Goal: Task Accomplishment & Management: Manage account settings

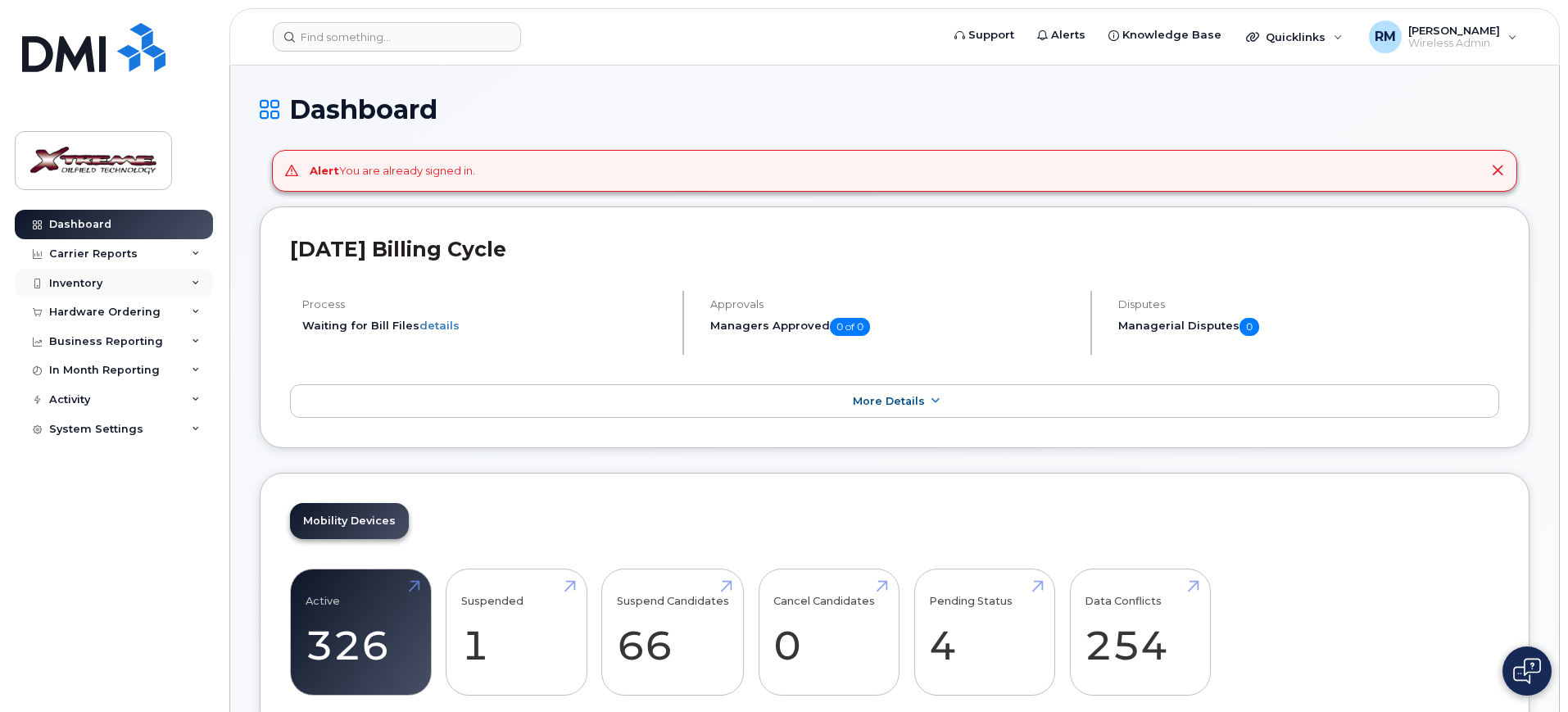
click at [97, 287] on div "Inventory" at bounding box center [75, 282] width 54 height 13
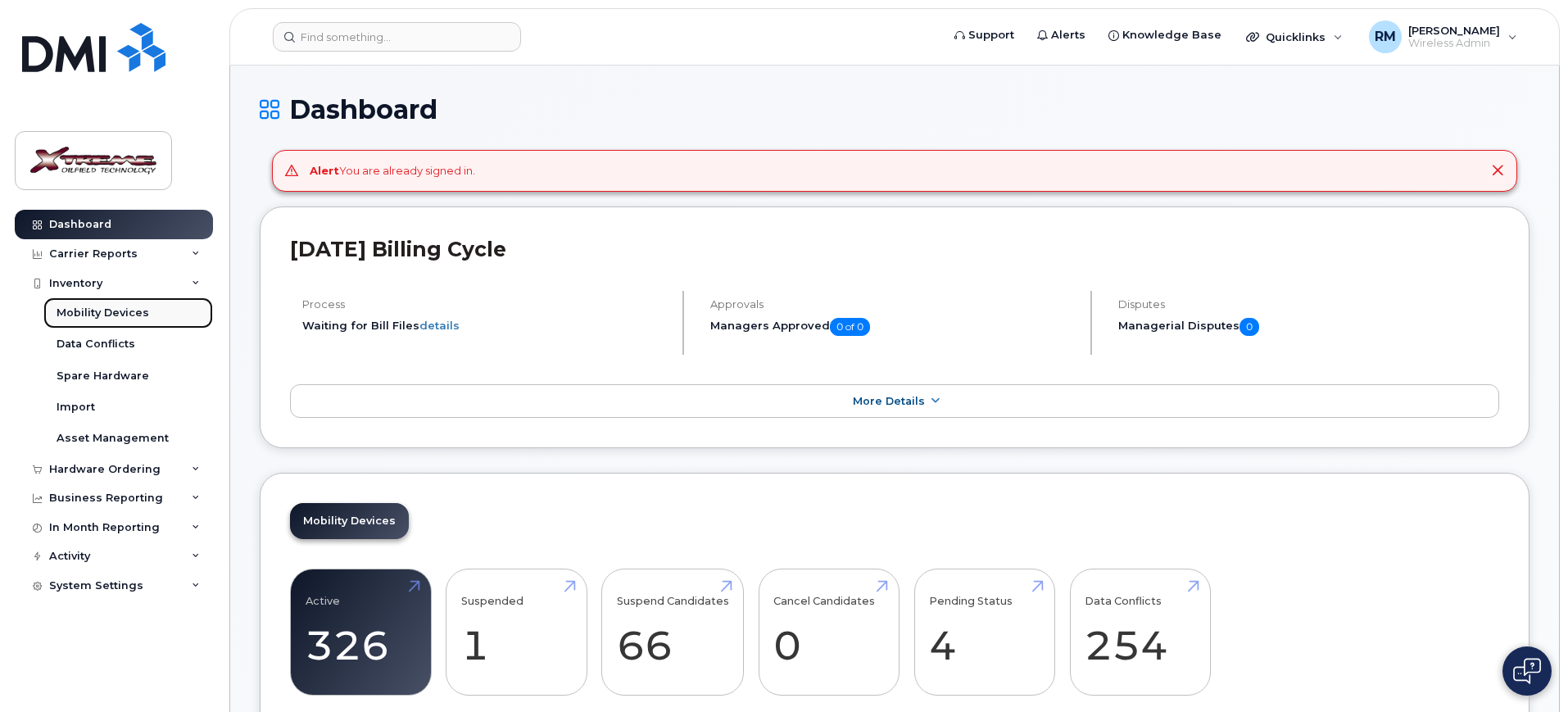
click at [101, 303] on link "Mobility Devices" at bounding box center [128, 313] width 170 height 31
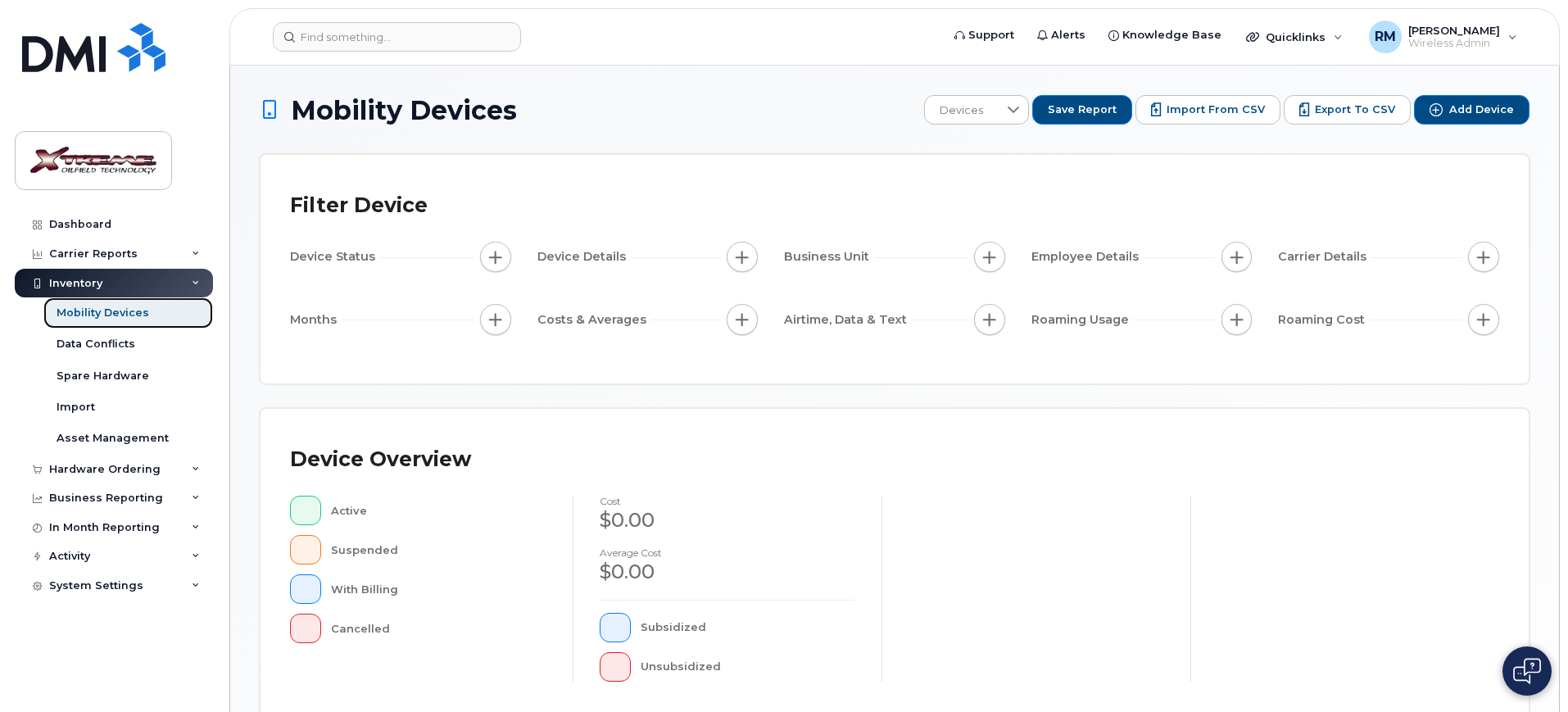
scroll to position [414, 0]
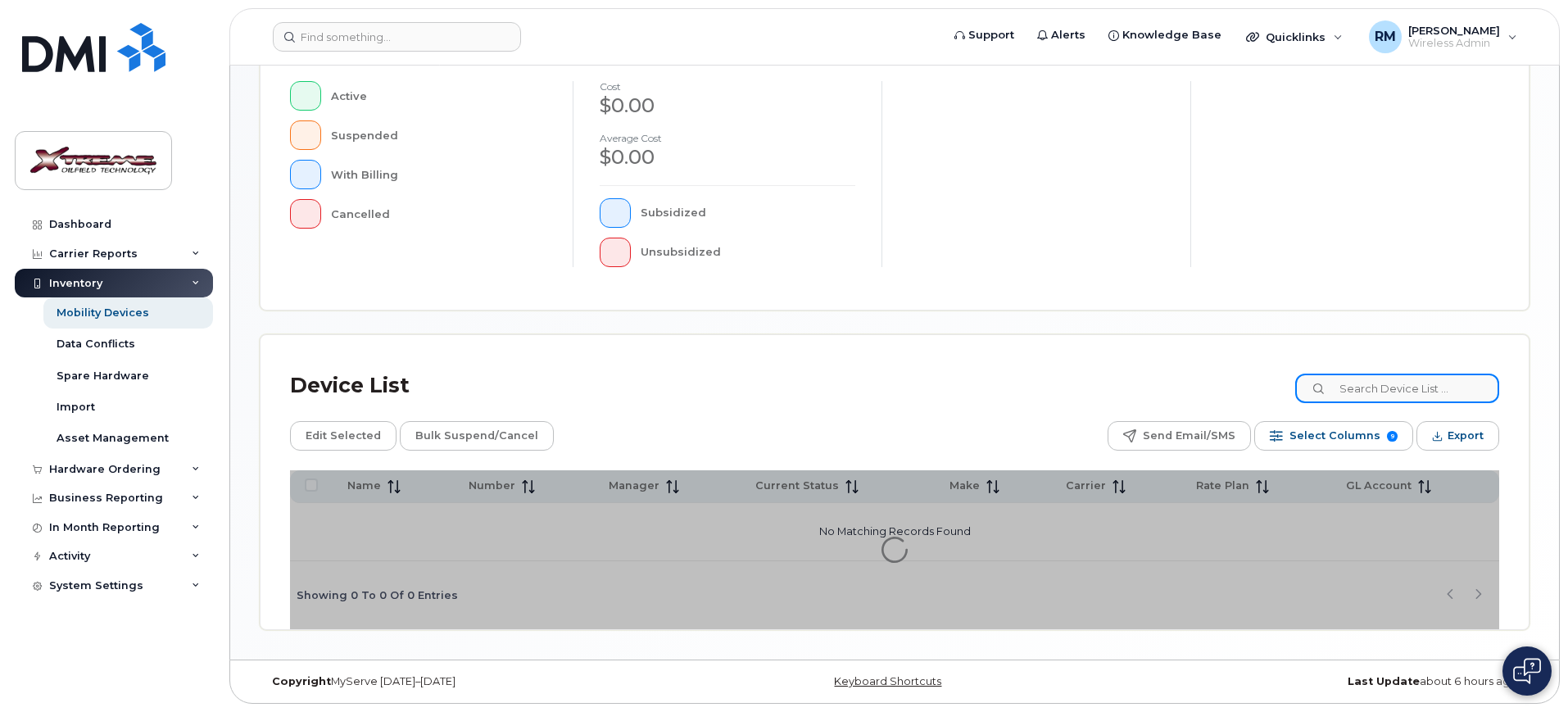
click at [1437, 390] on input at bounding box center [1397, 388] width 204 height 29
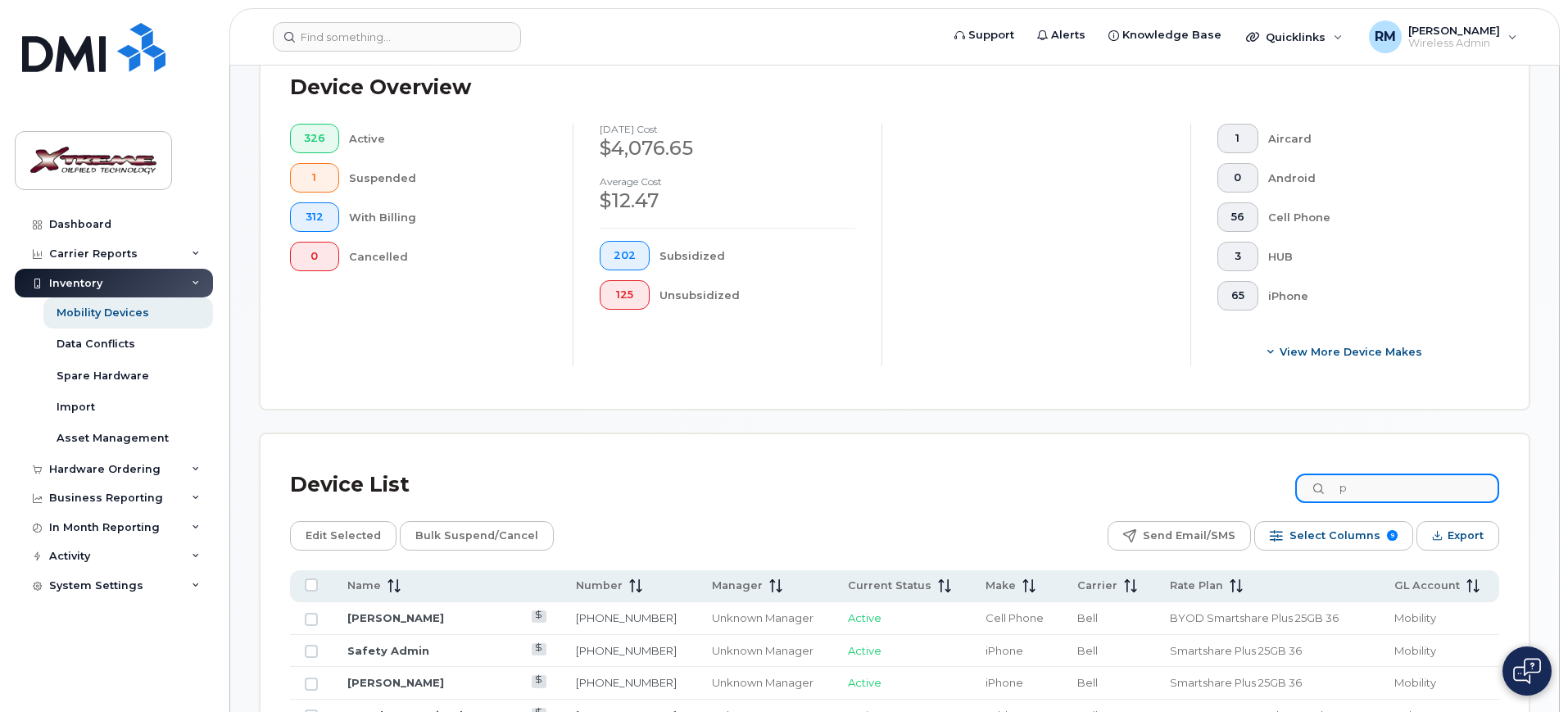
scroll to position [443, 0]
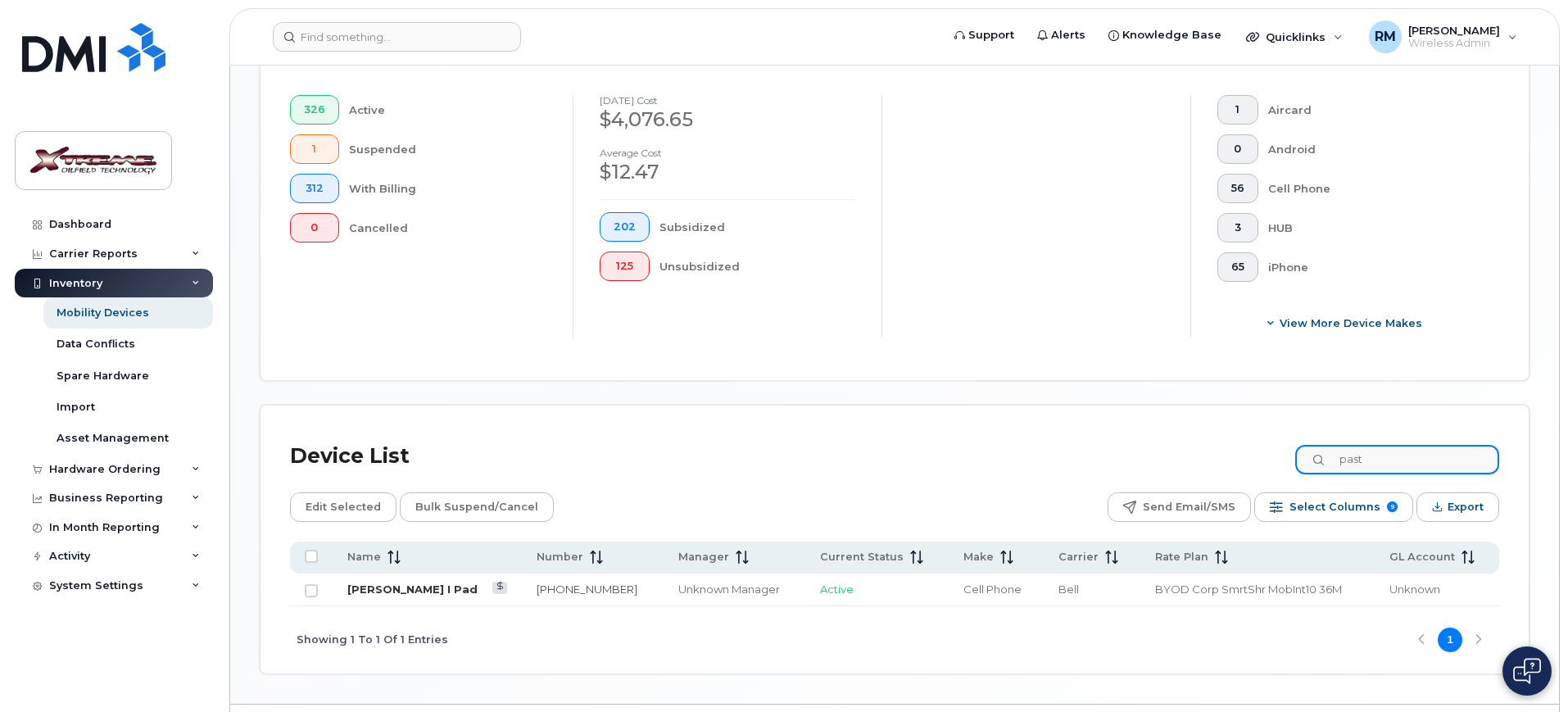
type input "past"
click at [426, 582] on link "Sonia Pastor I Pad" at bounding box center [412, 588] width 130 height 13
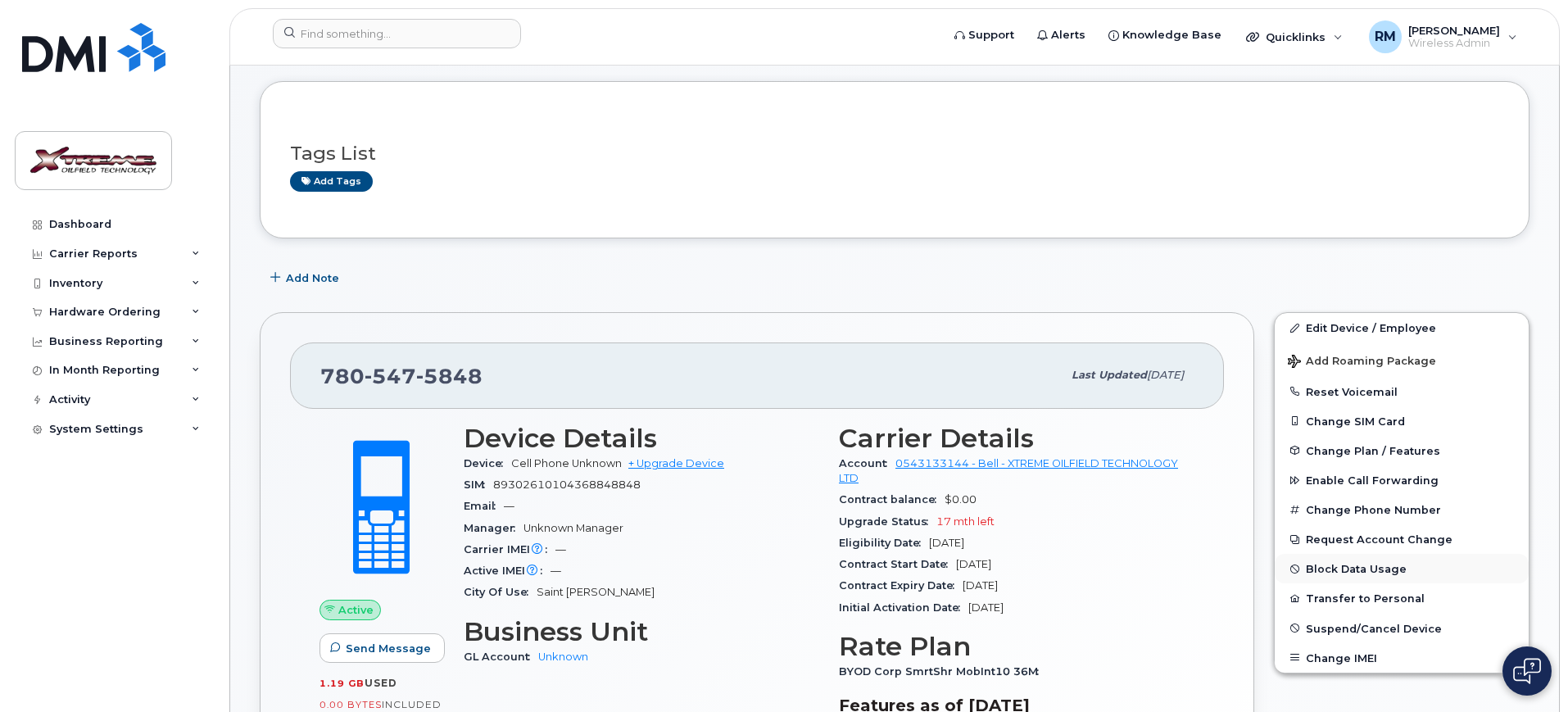
scroll to position [103, 0]
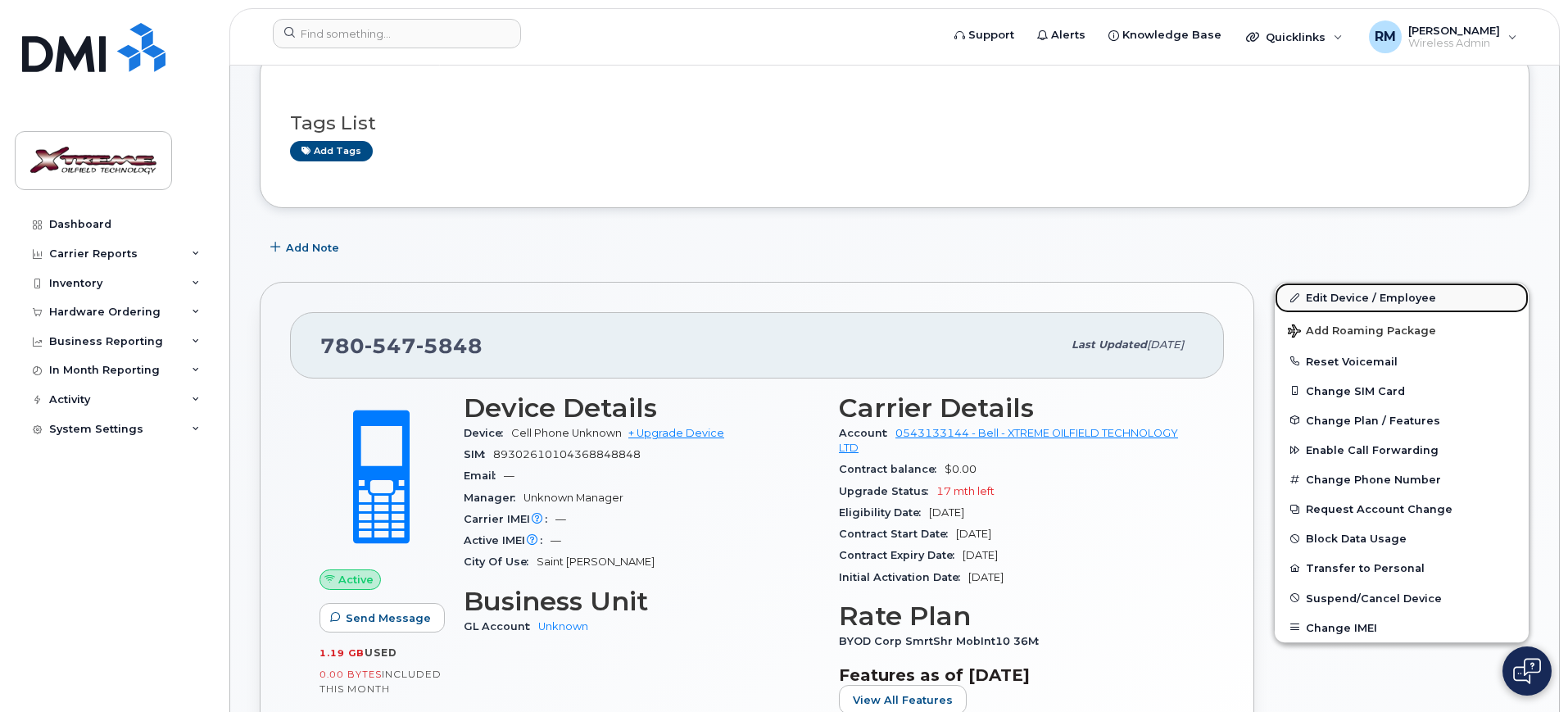
click at [1376, 291] on link "Edit Device / Employee" at bounding box center [1402, 297] width 254 height 29
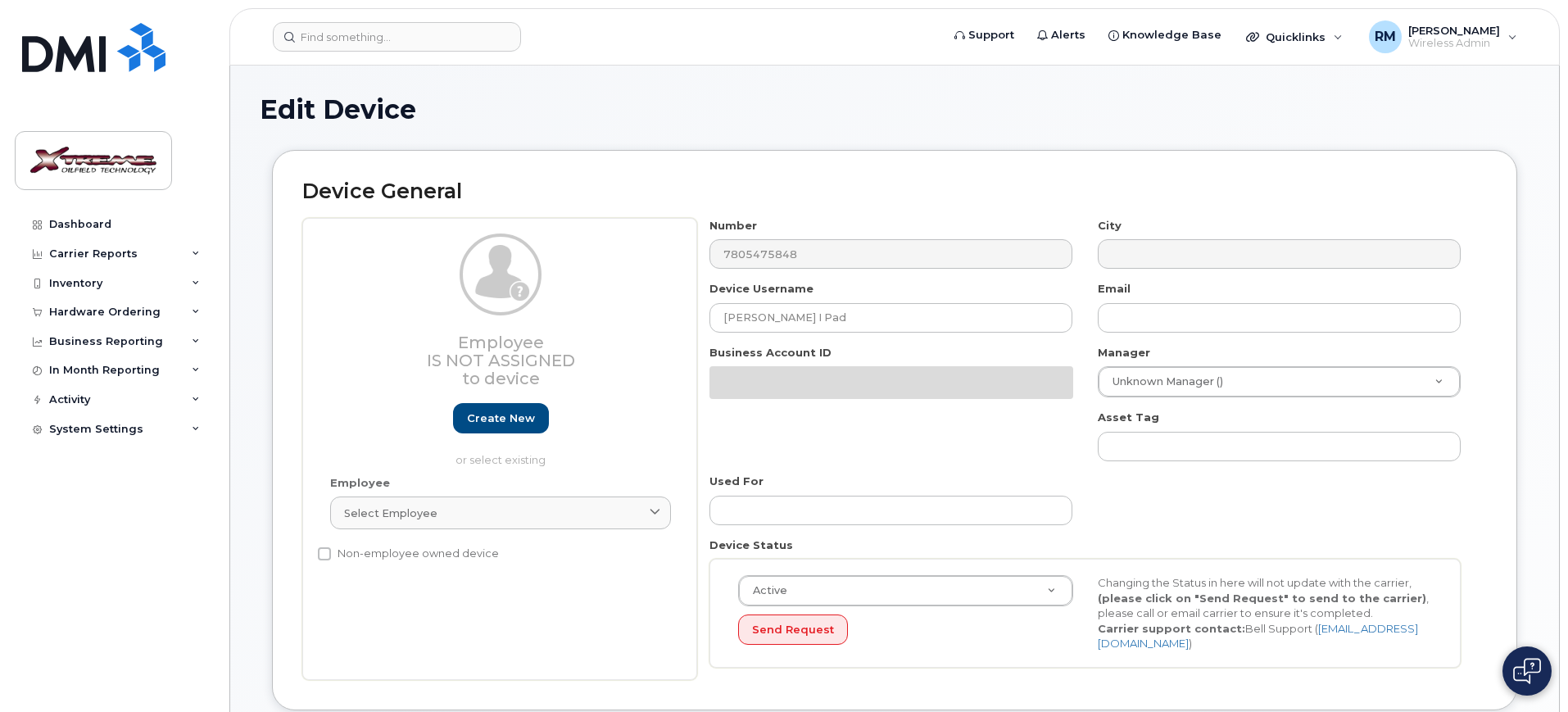
select select "4343095"
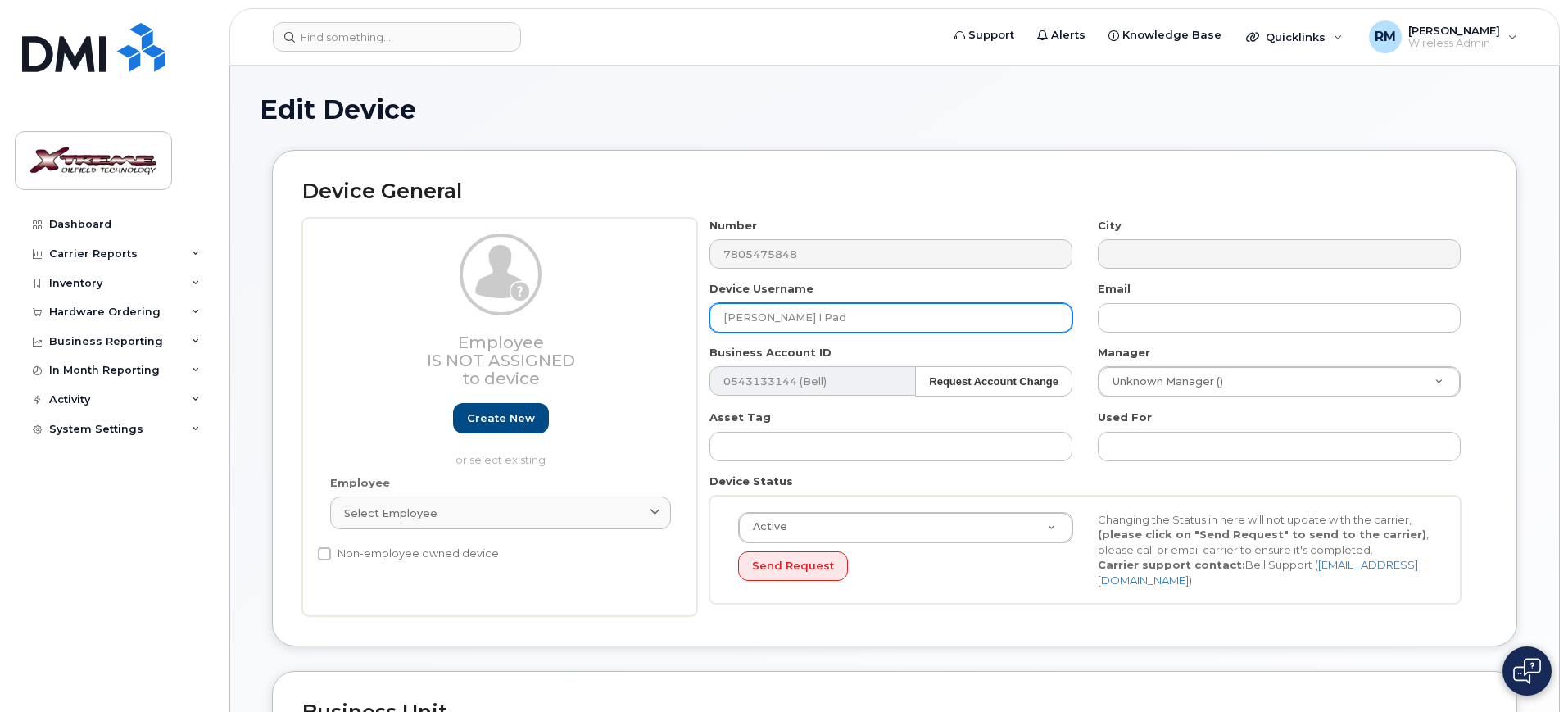
click at [786, 314] on input "Sonia Pastor I Pad" at bounding box center [890, 317] width 362 height 29
click at [839, 308] on input "Sonia Pastor I Pad" at bounding box center [890, 317] width 362 height 29
type input "Sonia Pastor I Pad (old pending cancellation)"
type input "Saving..."
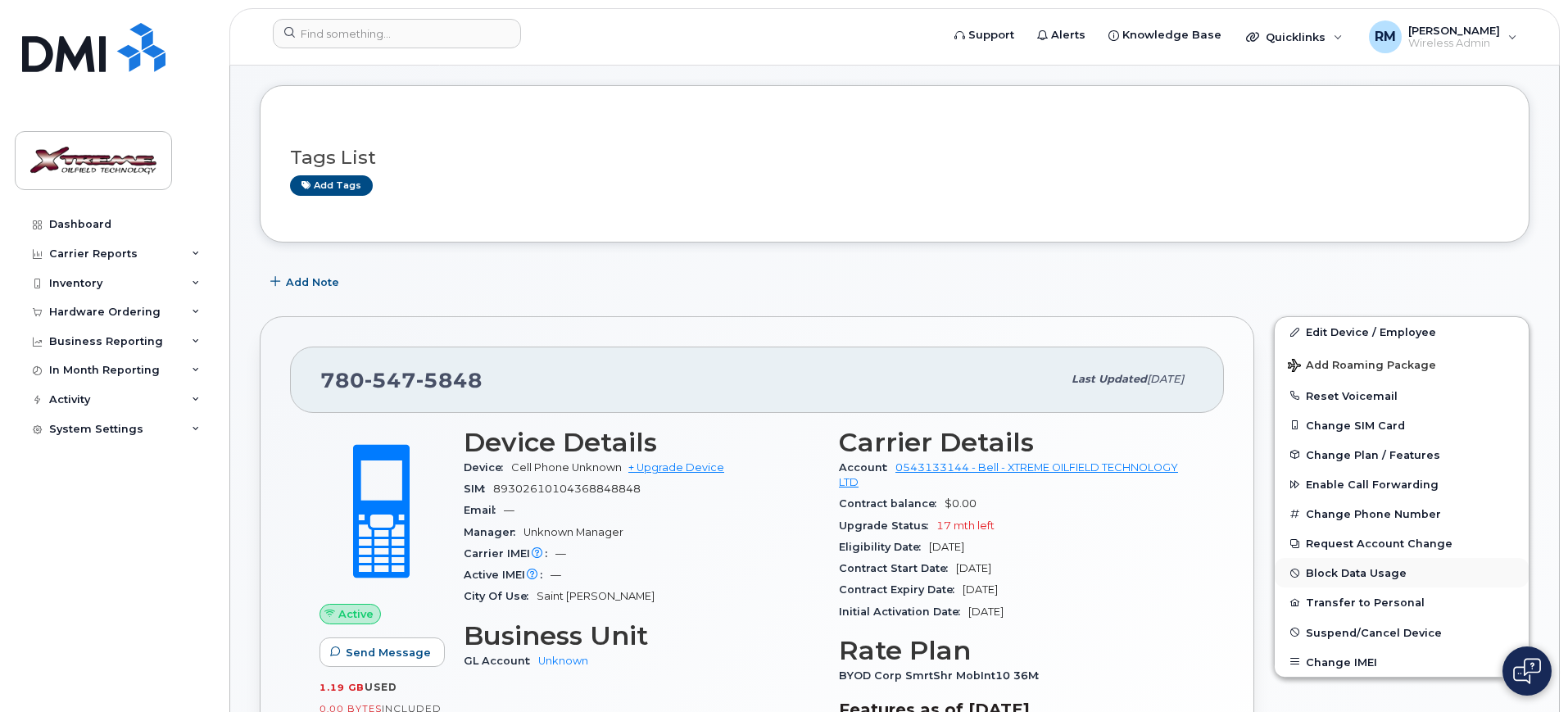
scroll to position [103, 0]
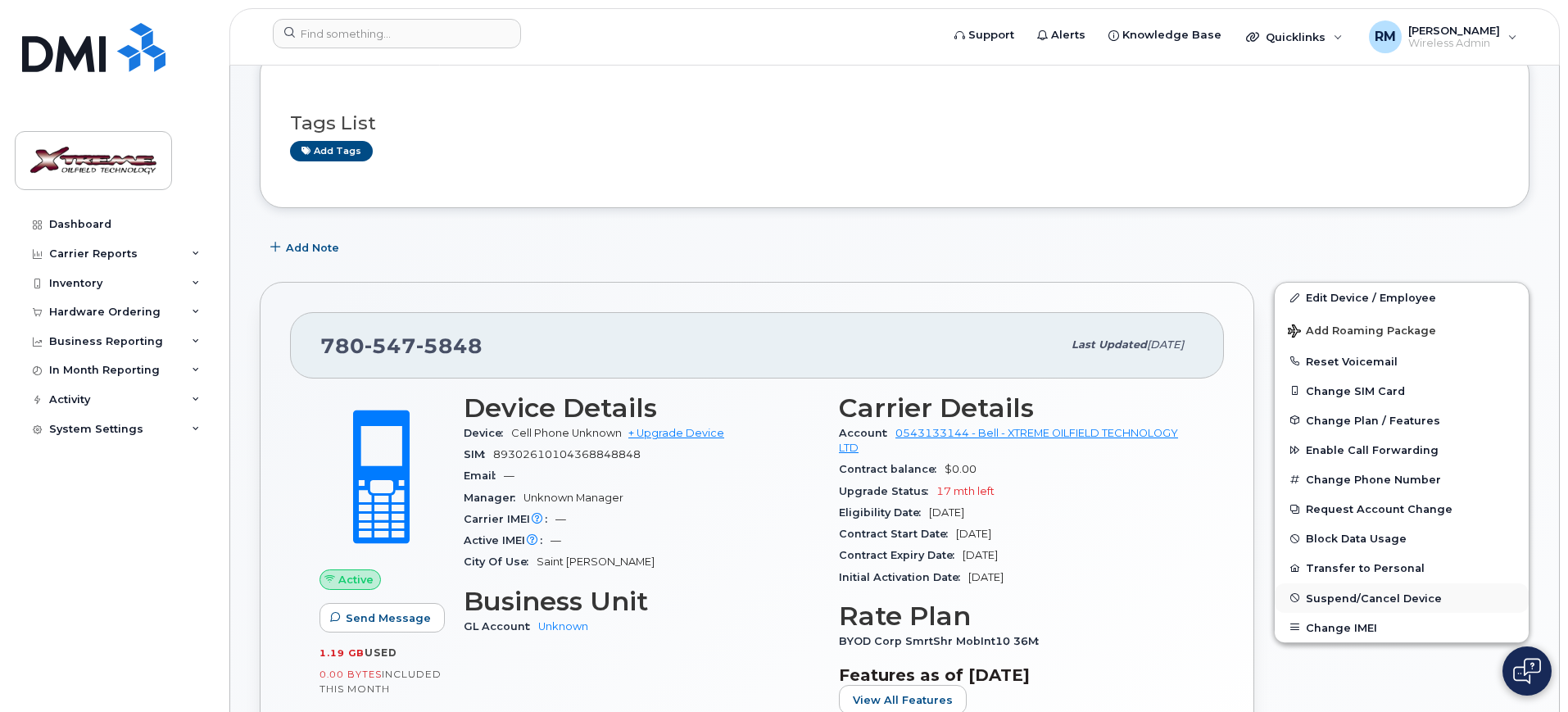
click at [1370, 596] on span "Suspend/Cancel Device" at bounding box center [1374, 597] width 136 height 13
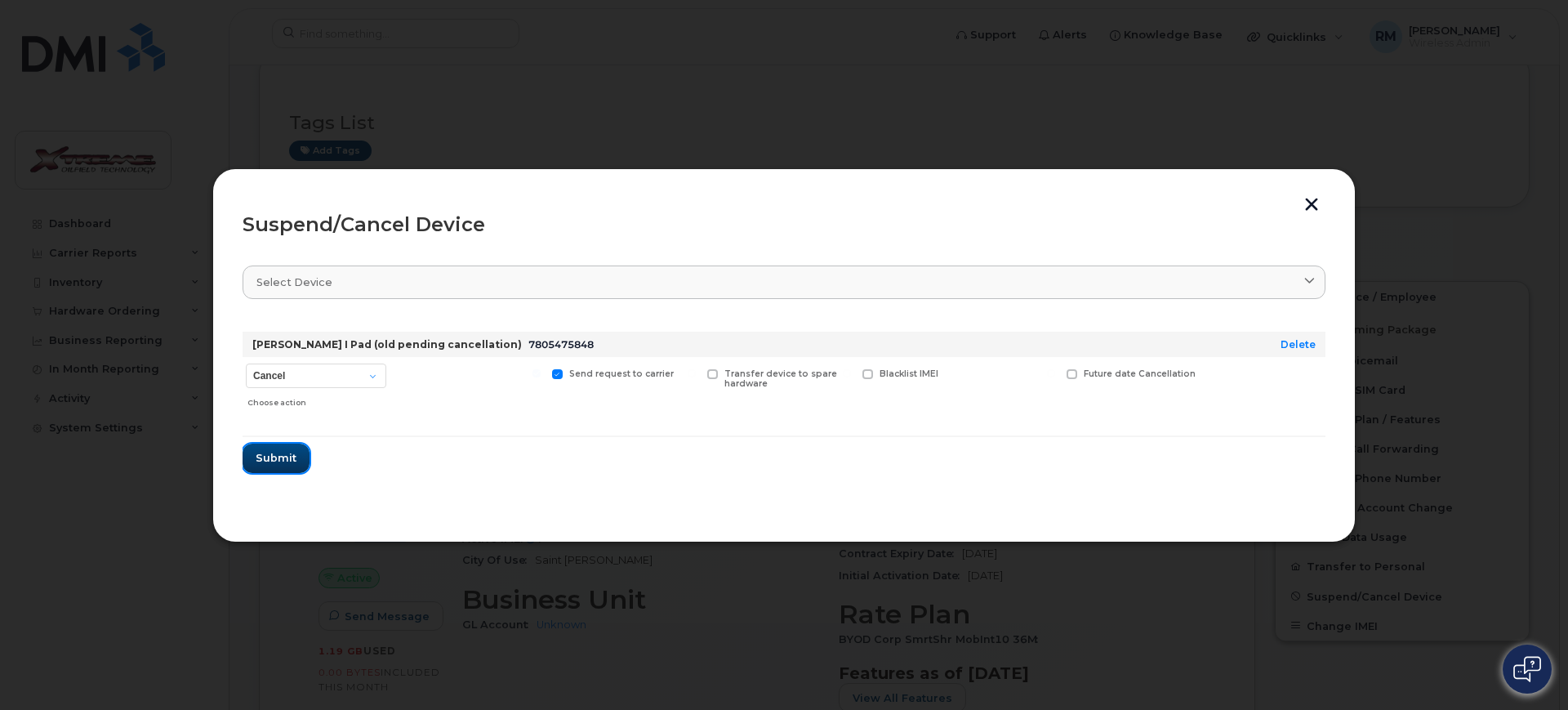
click at [280, 463] on span "Submit" at bounding box center [276, 458] width 41 height 16
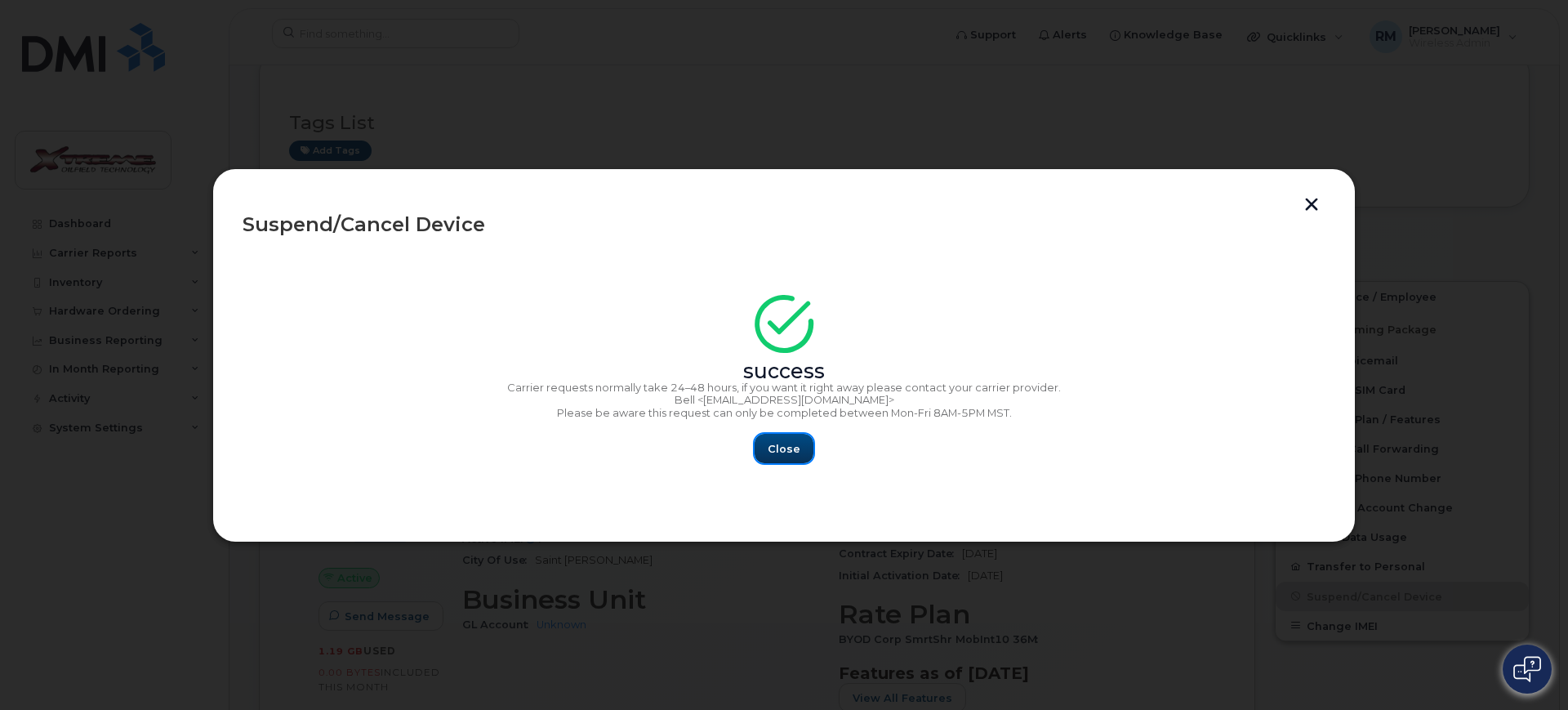
click at [770, 450] on span "Close" at bounding box center [784, 449] width 33 height 16
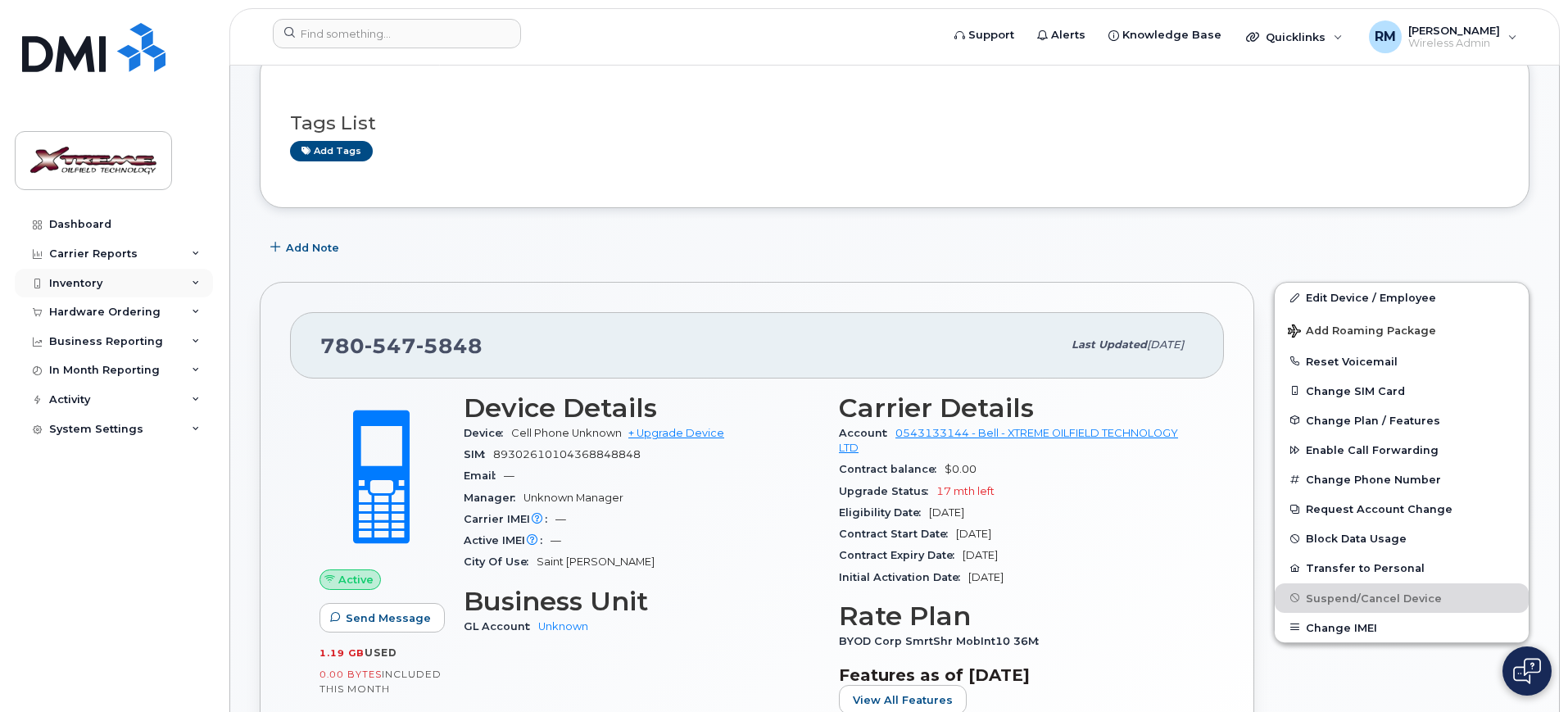
click at [120, 280] on div "Inventory" at bounding box center [113, 283] width 198 height 29
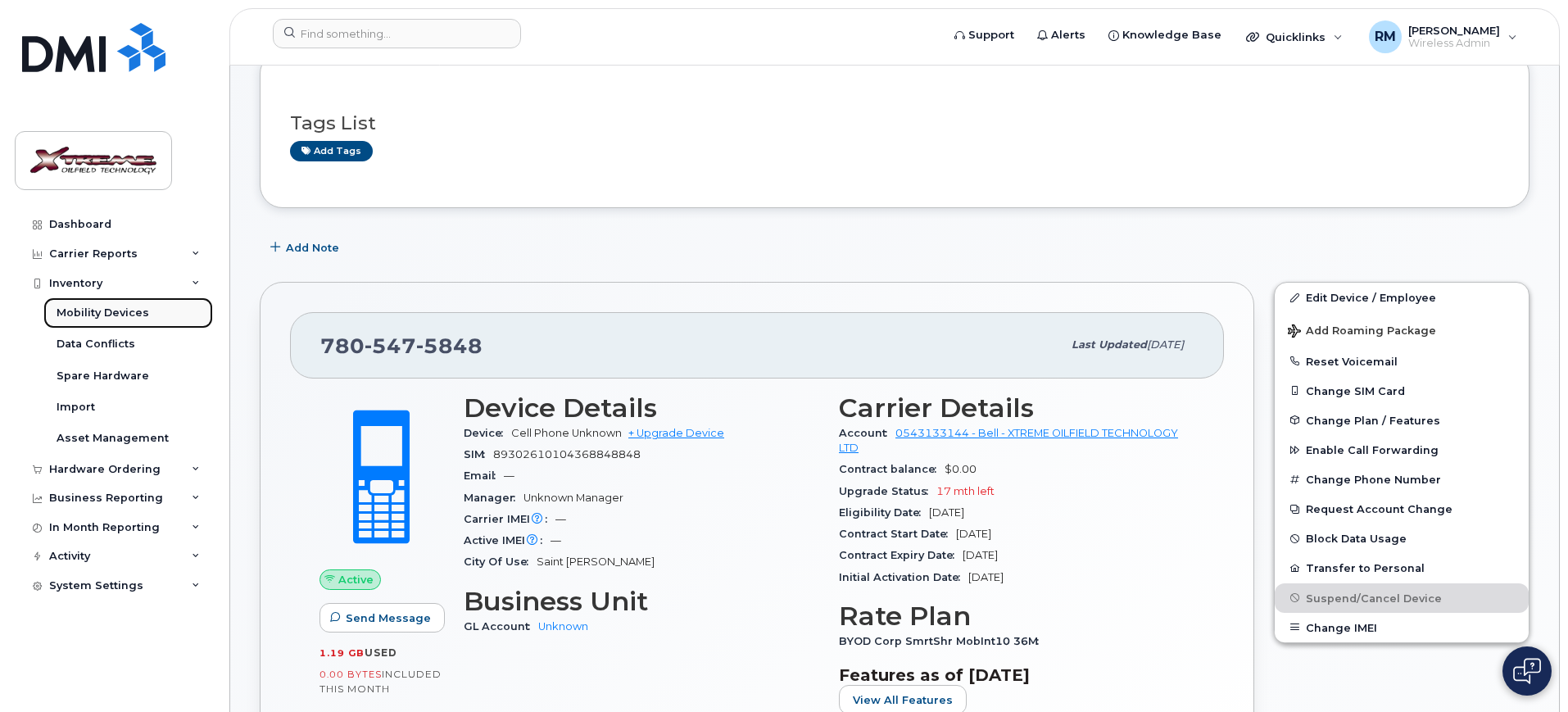
click at [109, 312] on div "Mobility Devices" at bounding box center [103, 313] width 93 height 15
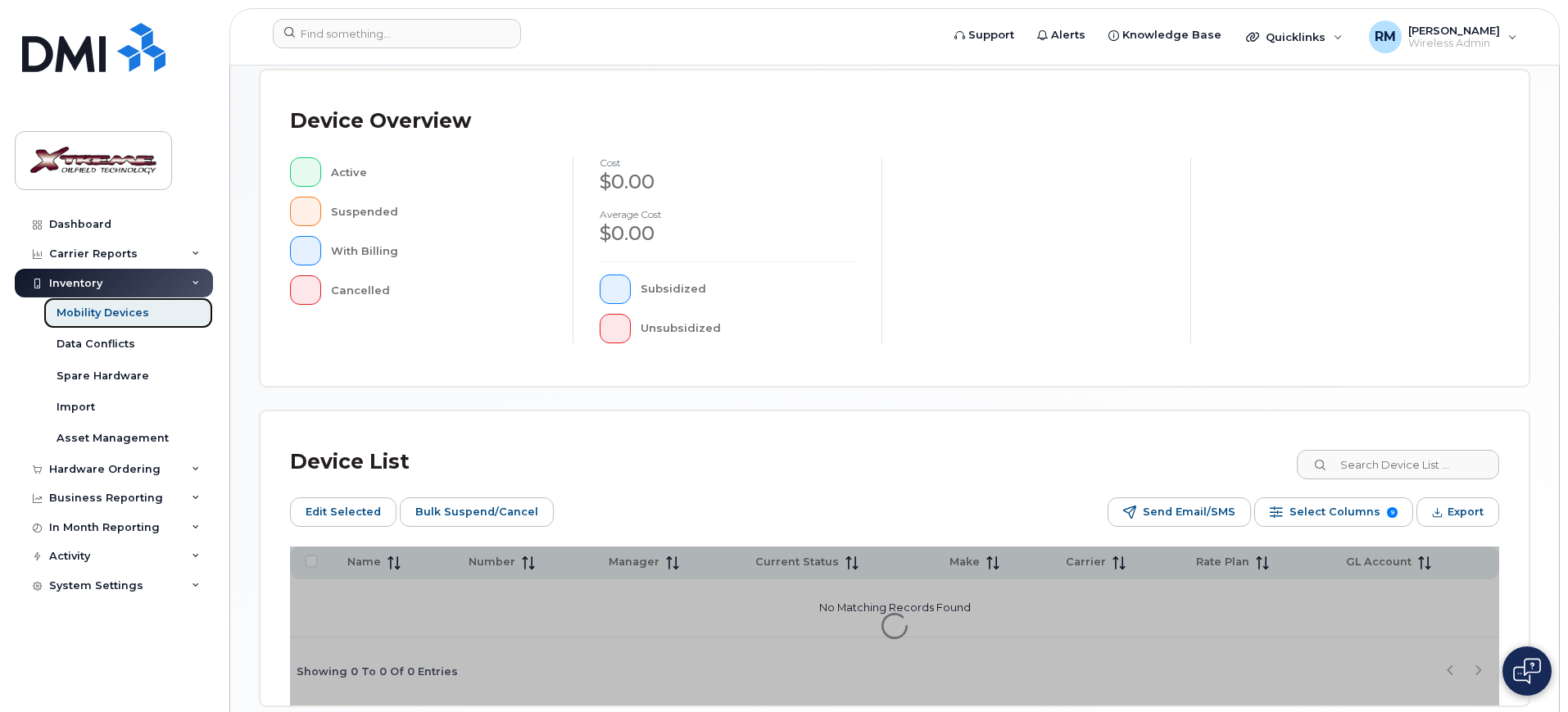
scroll to position [409, 0]
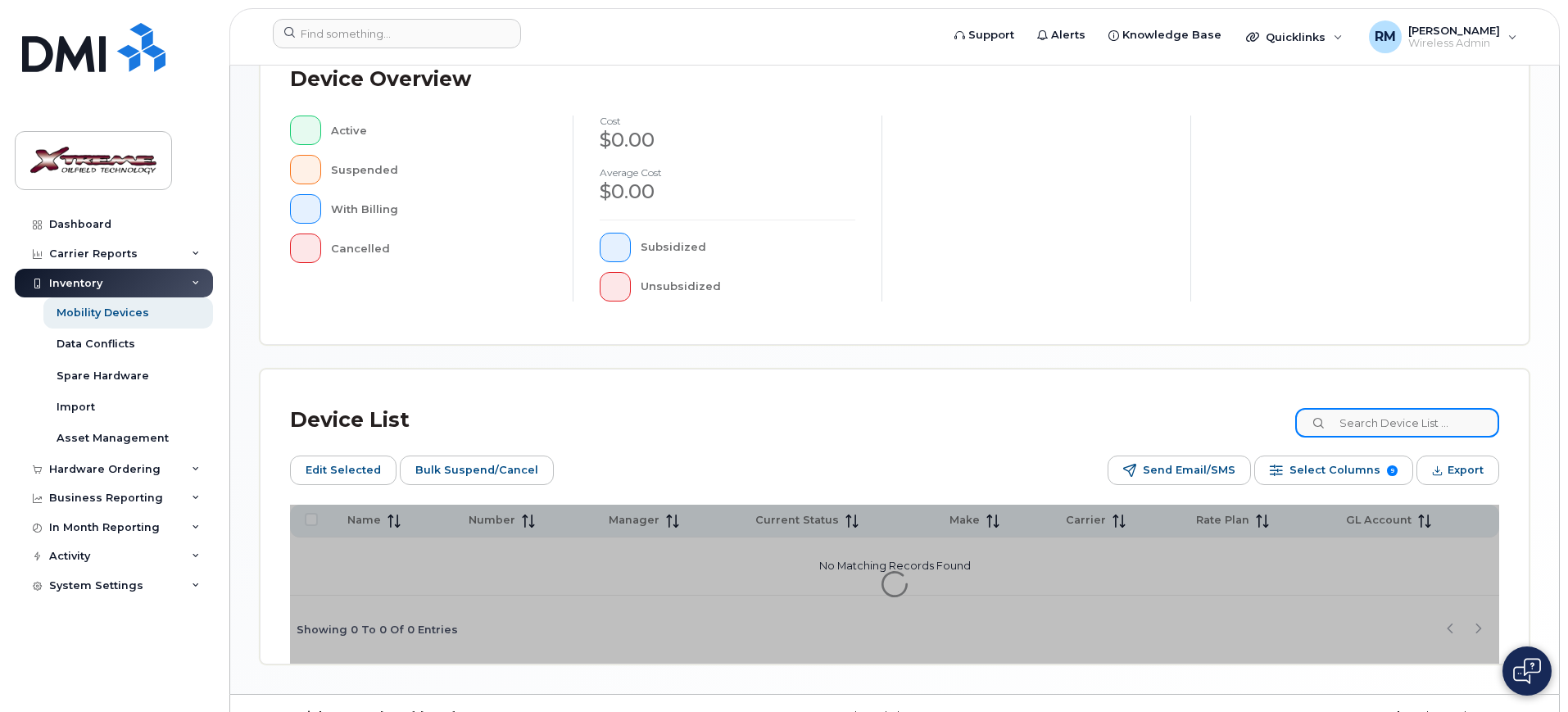
click at [1372, 425] on input at bounding box center [1397, 423] width 204 height 29
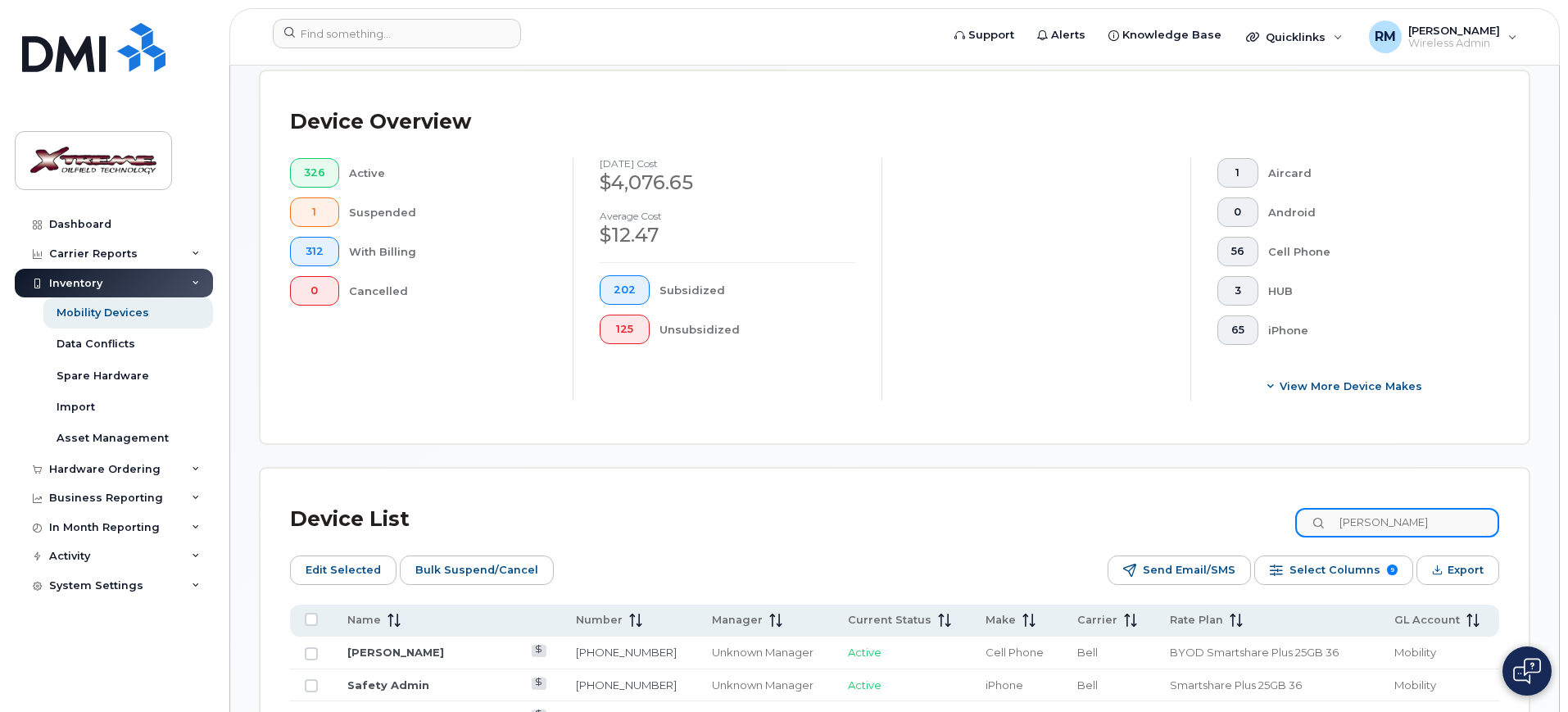
type input "poulin"
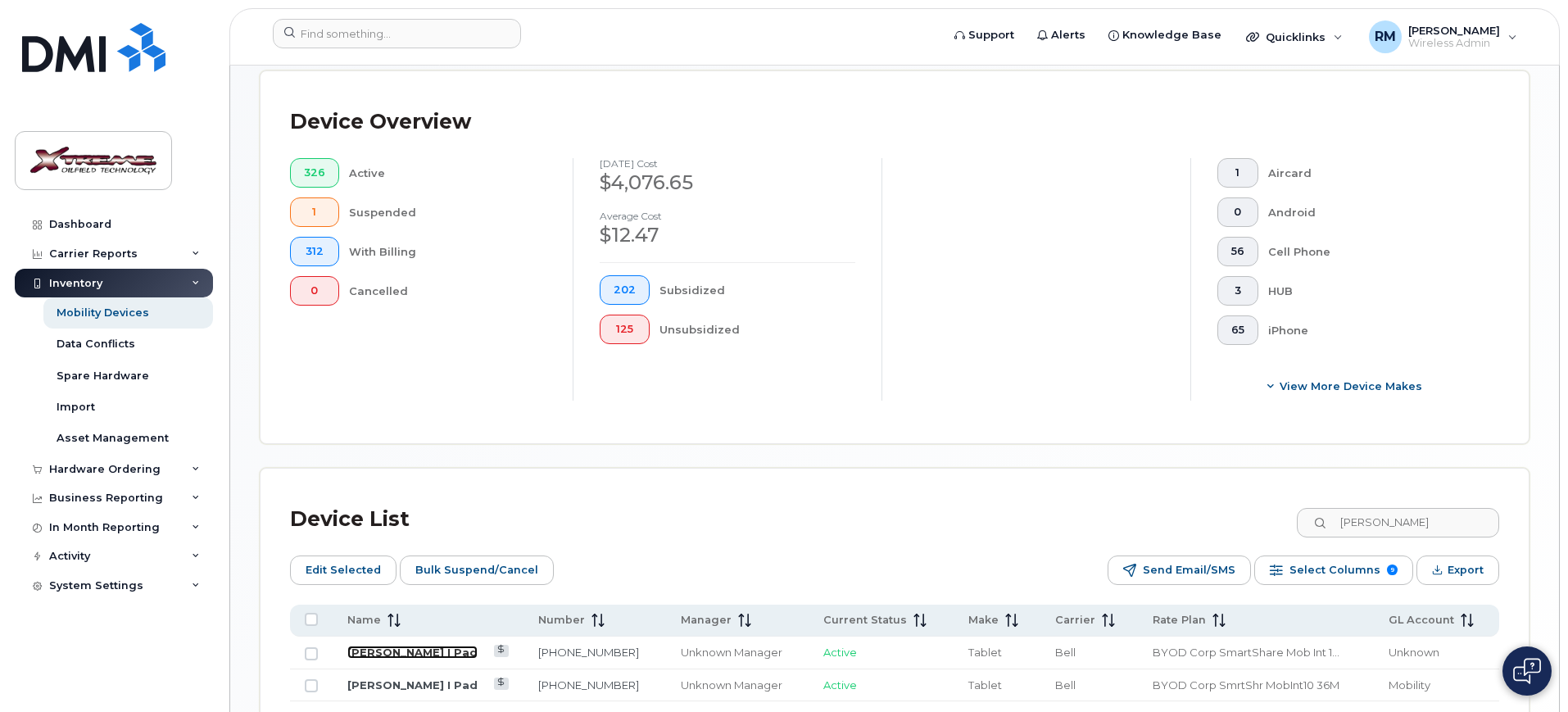
click at [410, 646] on link "[PERSON_NAME] I Pad" at bounding box center [412, 651] width 130 height 13
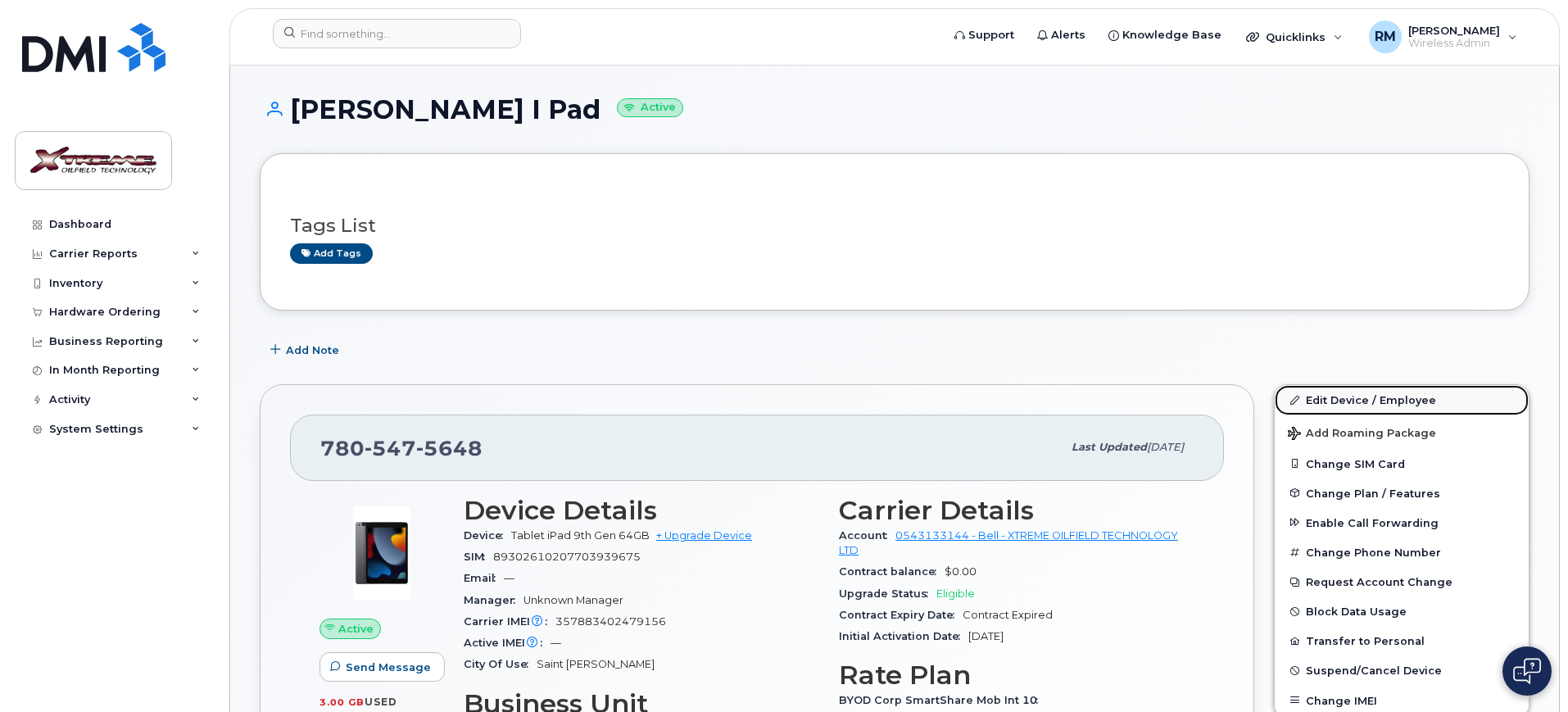
click at [1349, 390] on link "Edit Device / Employee" at bounding box center [1402, 399] width 254 height 29
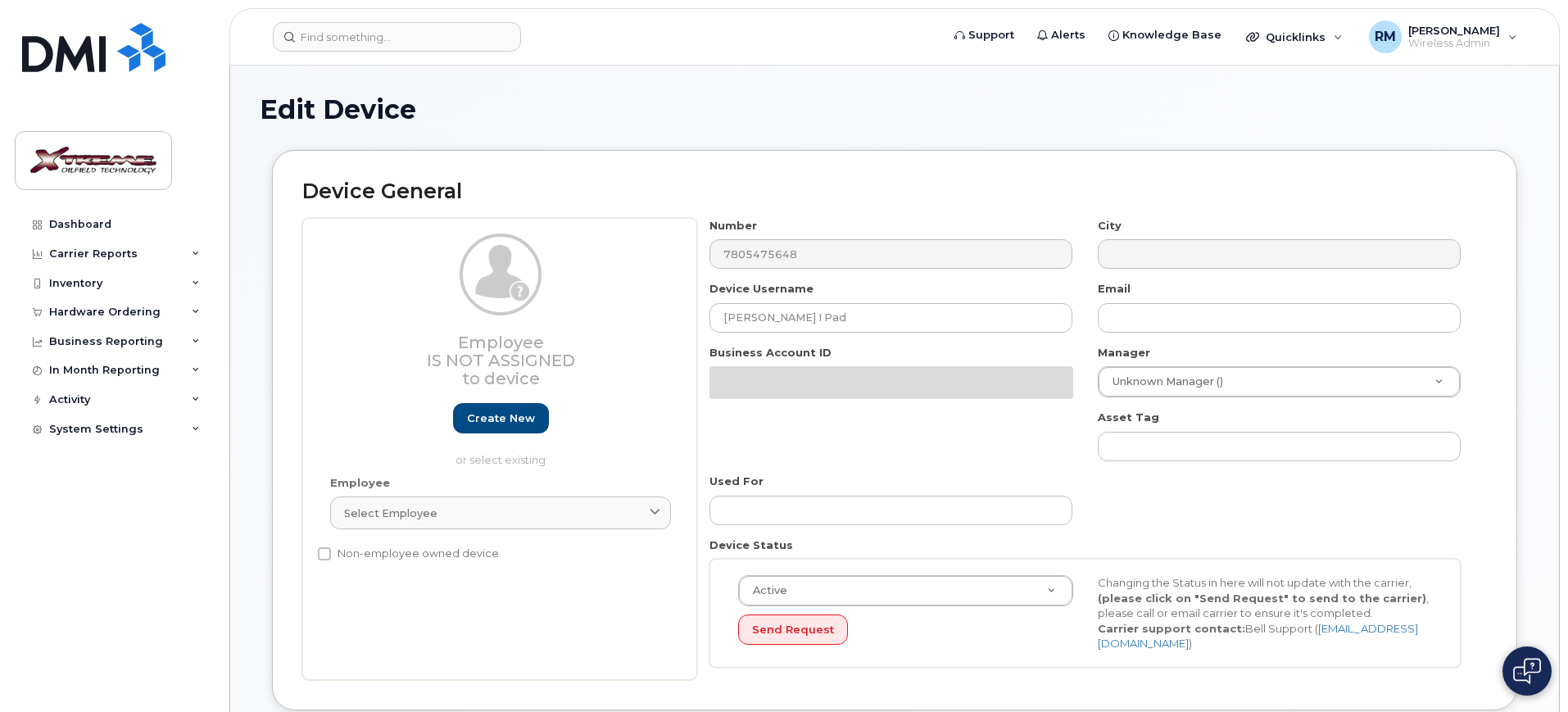
select select "4343095"
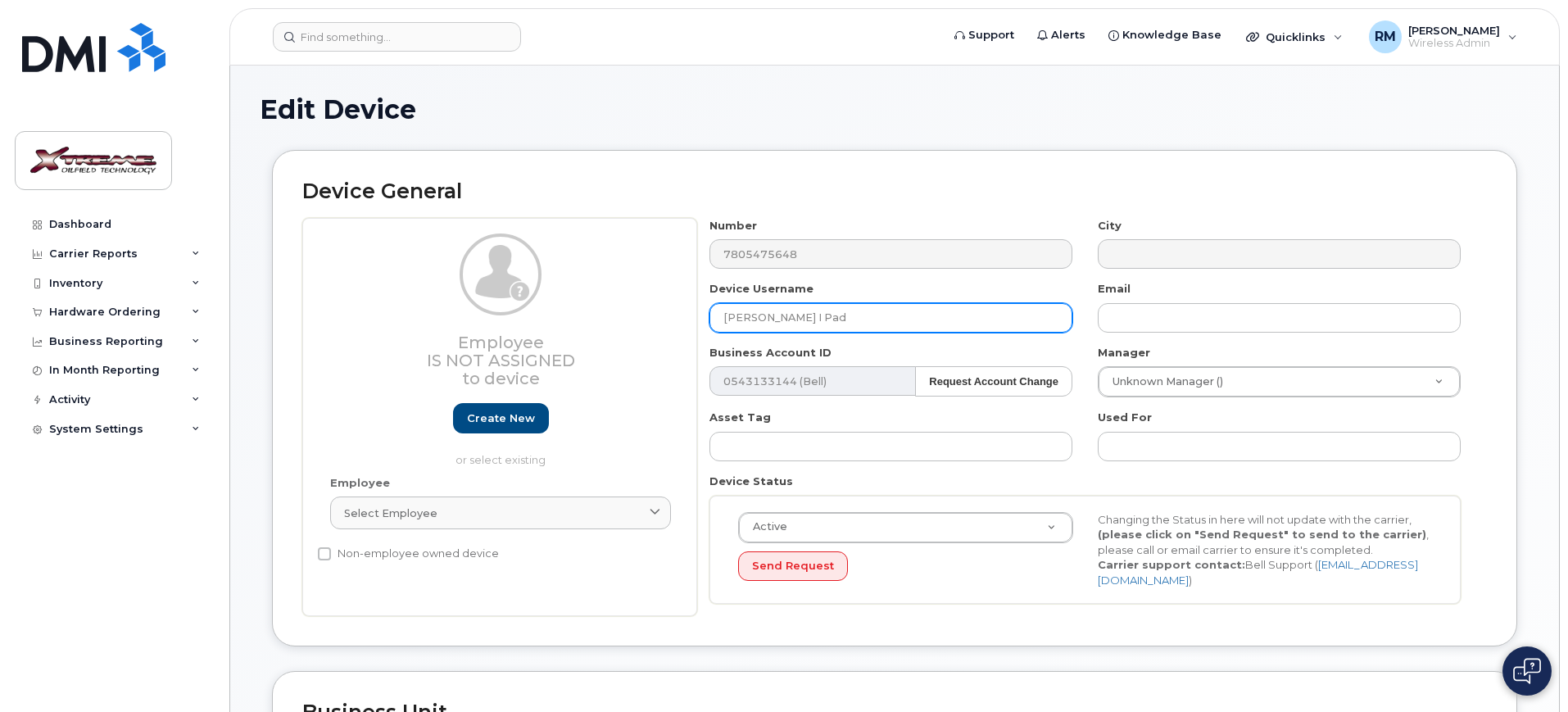
click at [970, 311] on input "[PERSON_NAME] I Pad" at bounding box center [890, 317] width 362 height 29
type input "[PERSON_NAME] I Pad (old pending cancellation)"
type input "Saving..."
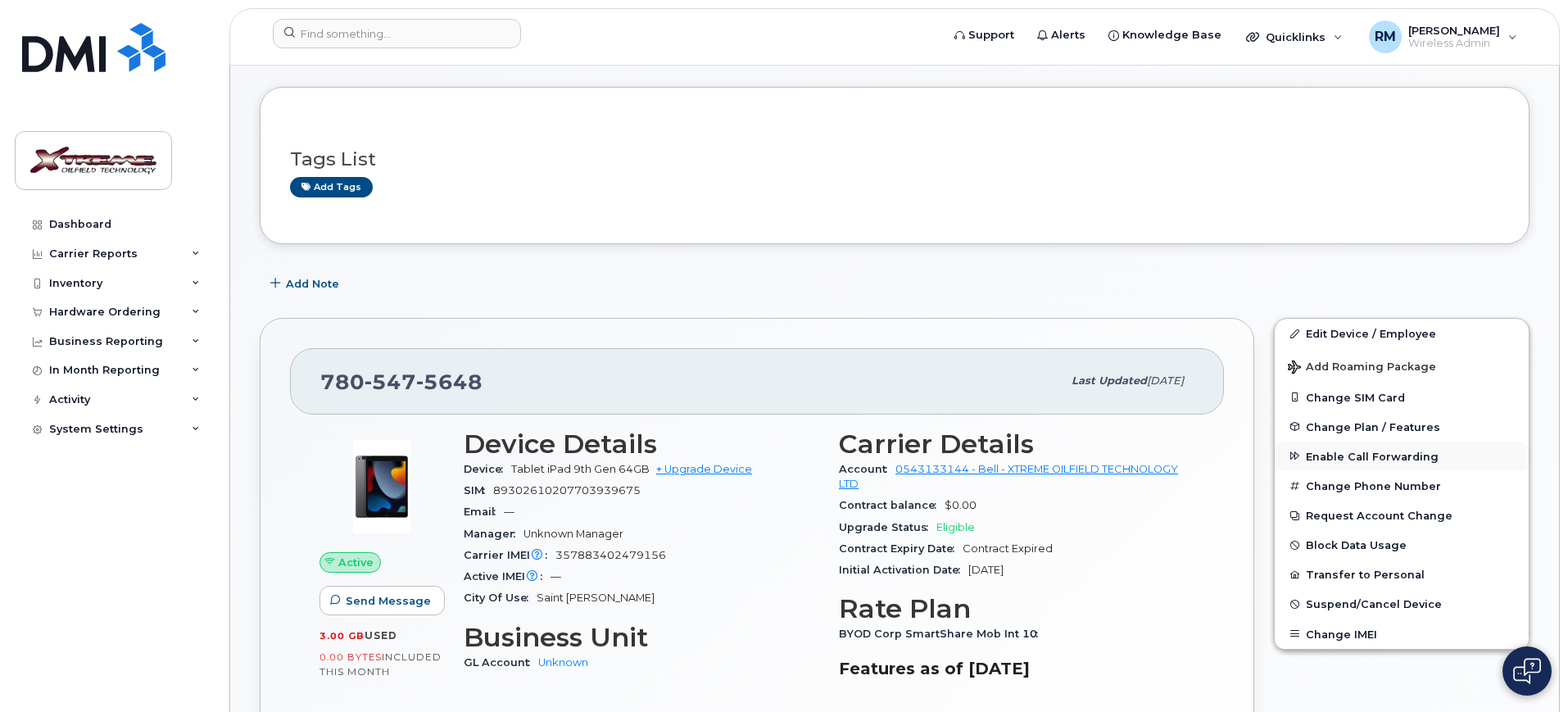
scroll to position [103, 0]
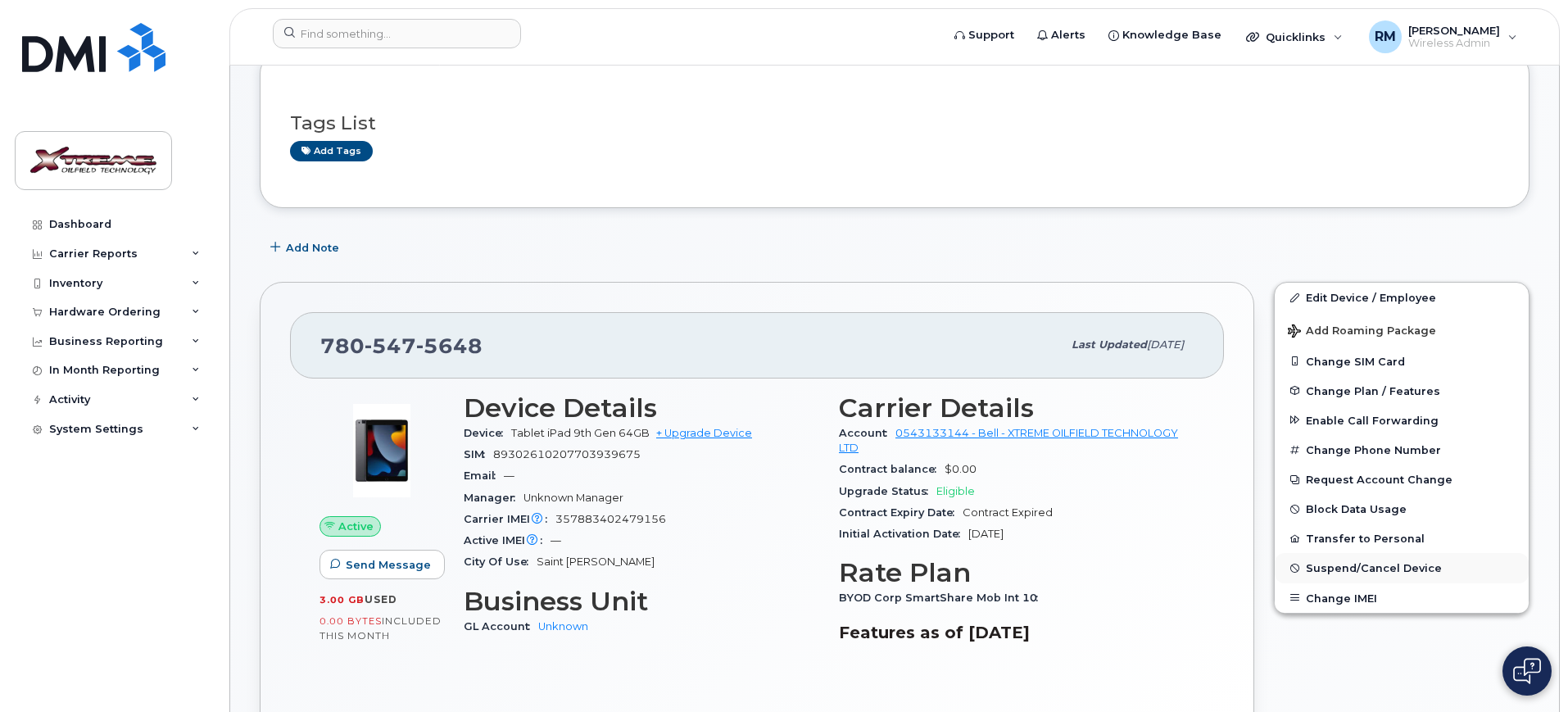
click at [1347, 558] on button "Suspend/Cancel Device" at bounding box center [1402, 567] width 254 height 29
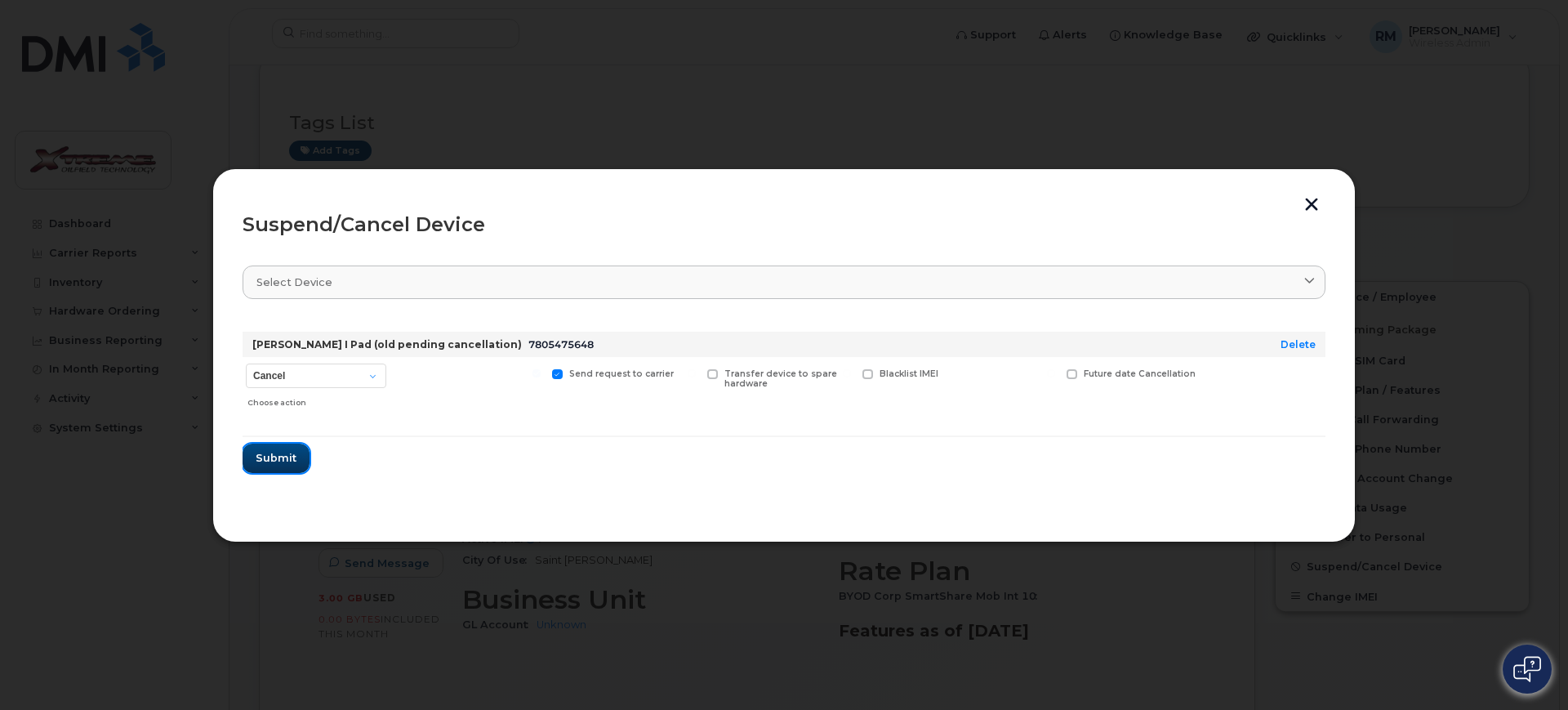
click at [285, 461] on span "Submit" at bounding box center [276, 458] width 41 height 16
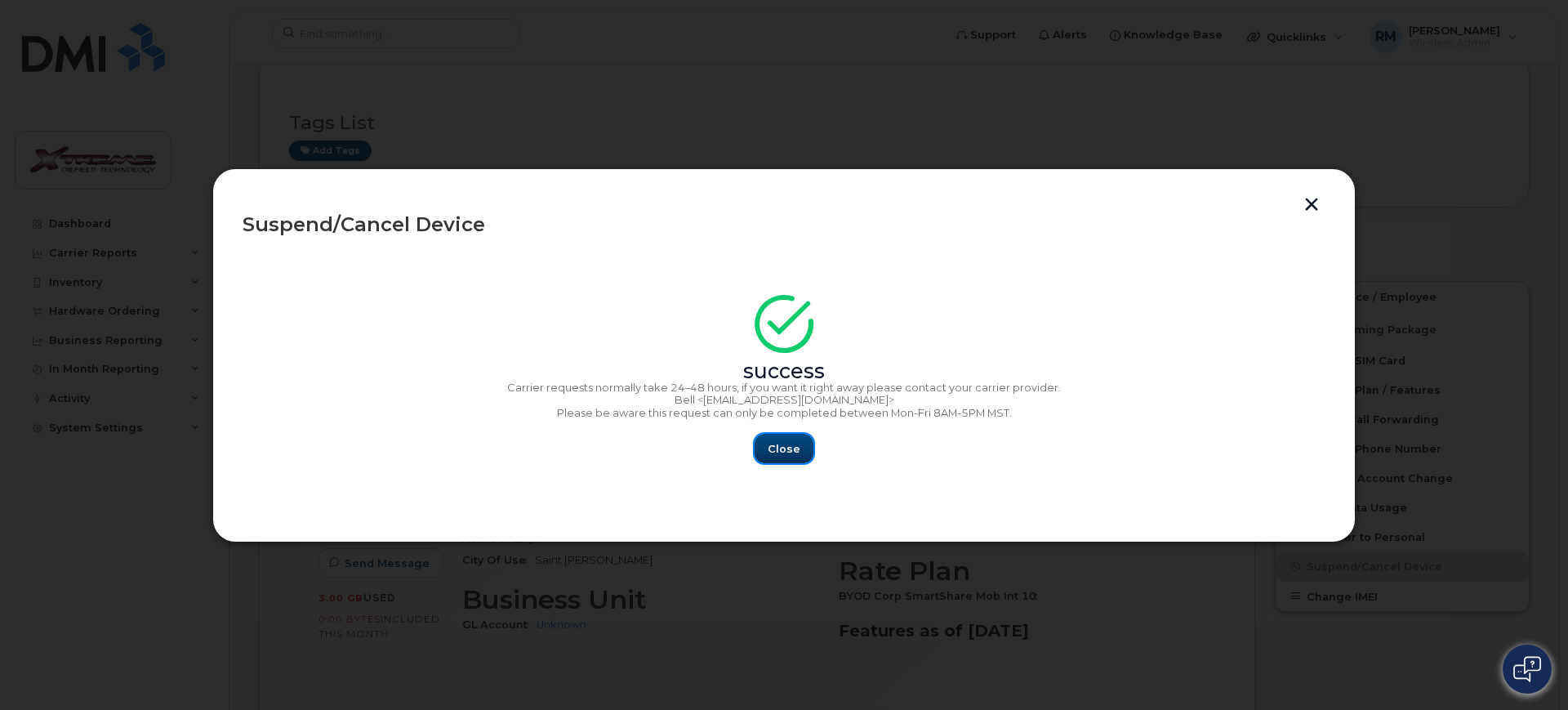
click at [768, 444] on button "Close" at bounding box center [784, 448] width 58 height 29
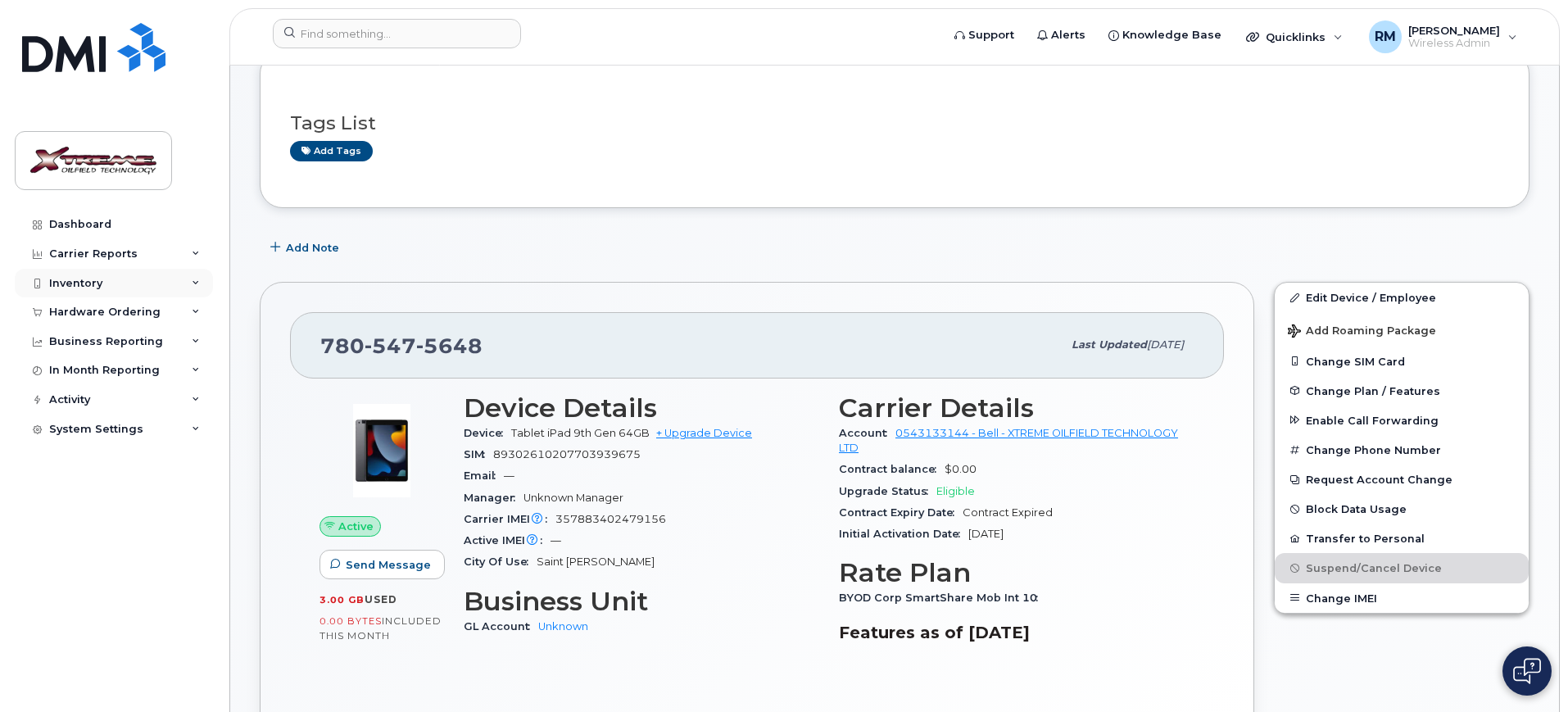
click at [101, 281] on div "Inventory" at bounding box center [75, 282] width 54 height 13
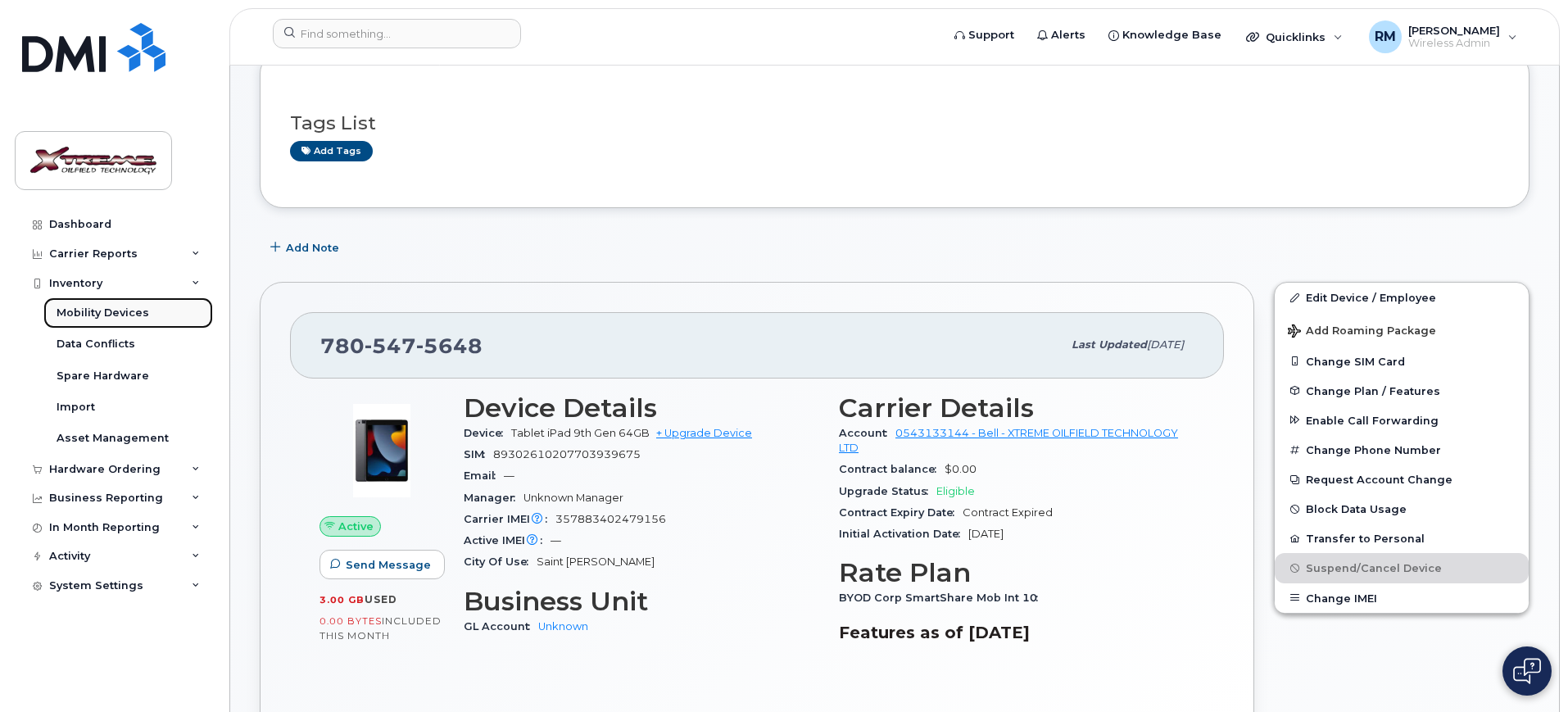
click at [150, 308] on link "Mobility Devices" at bounding box center [128, 313] width 170 height 31
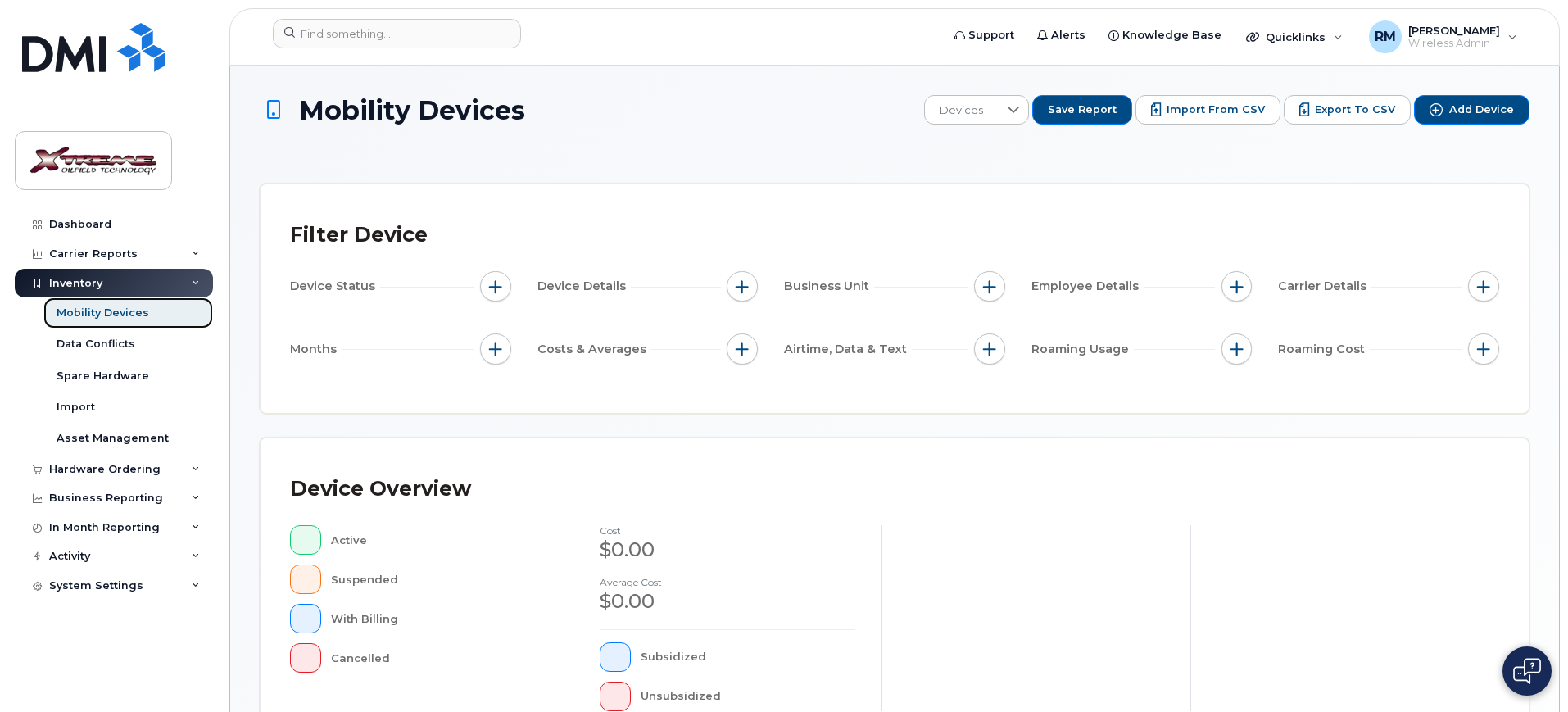
scroll to position [443, 0]
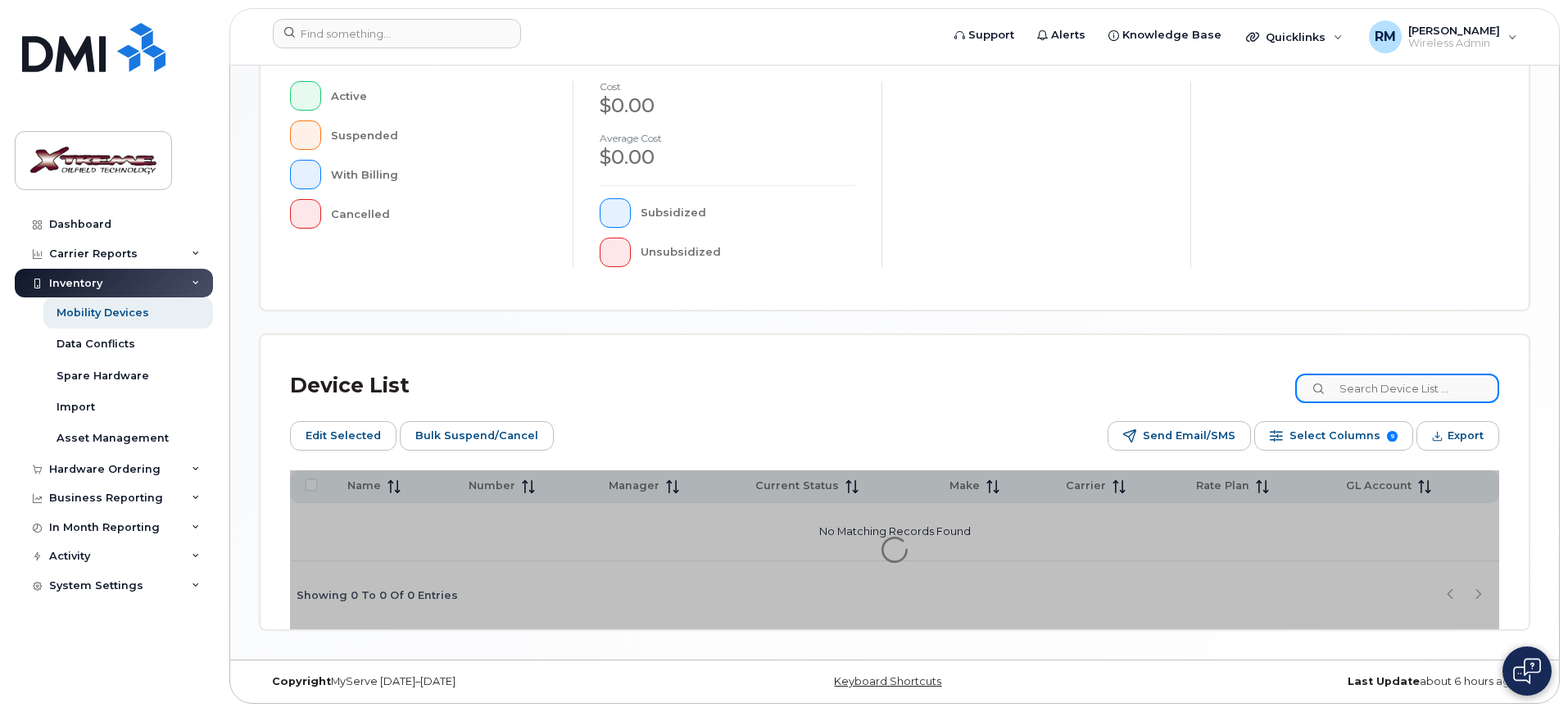
click at [1448, 382] on input at bounding box center [1397, 388] width 204 height 29
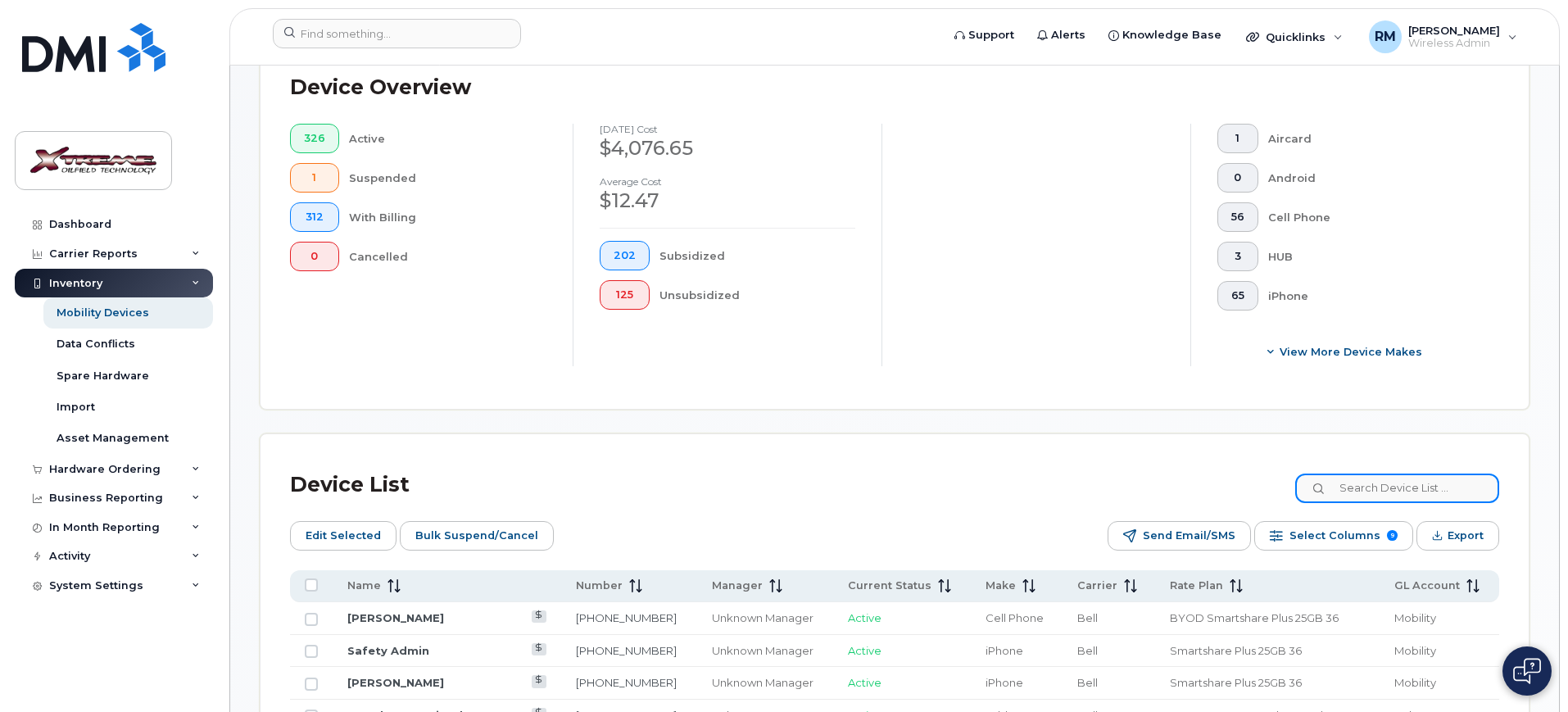
scroll to position [473, 0]
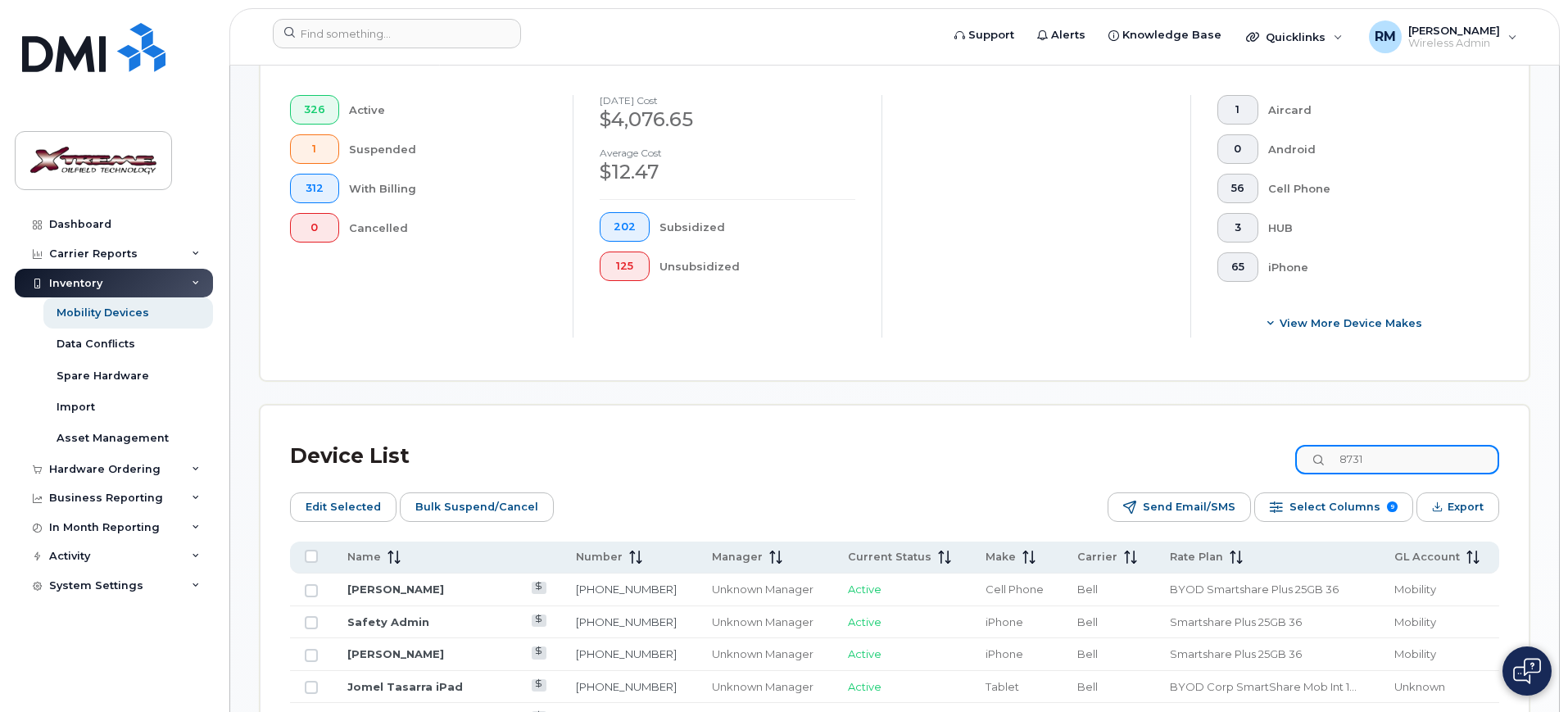
type input "8731"
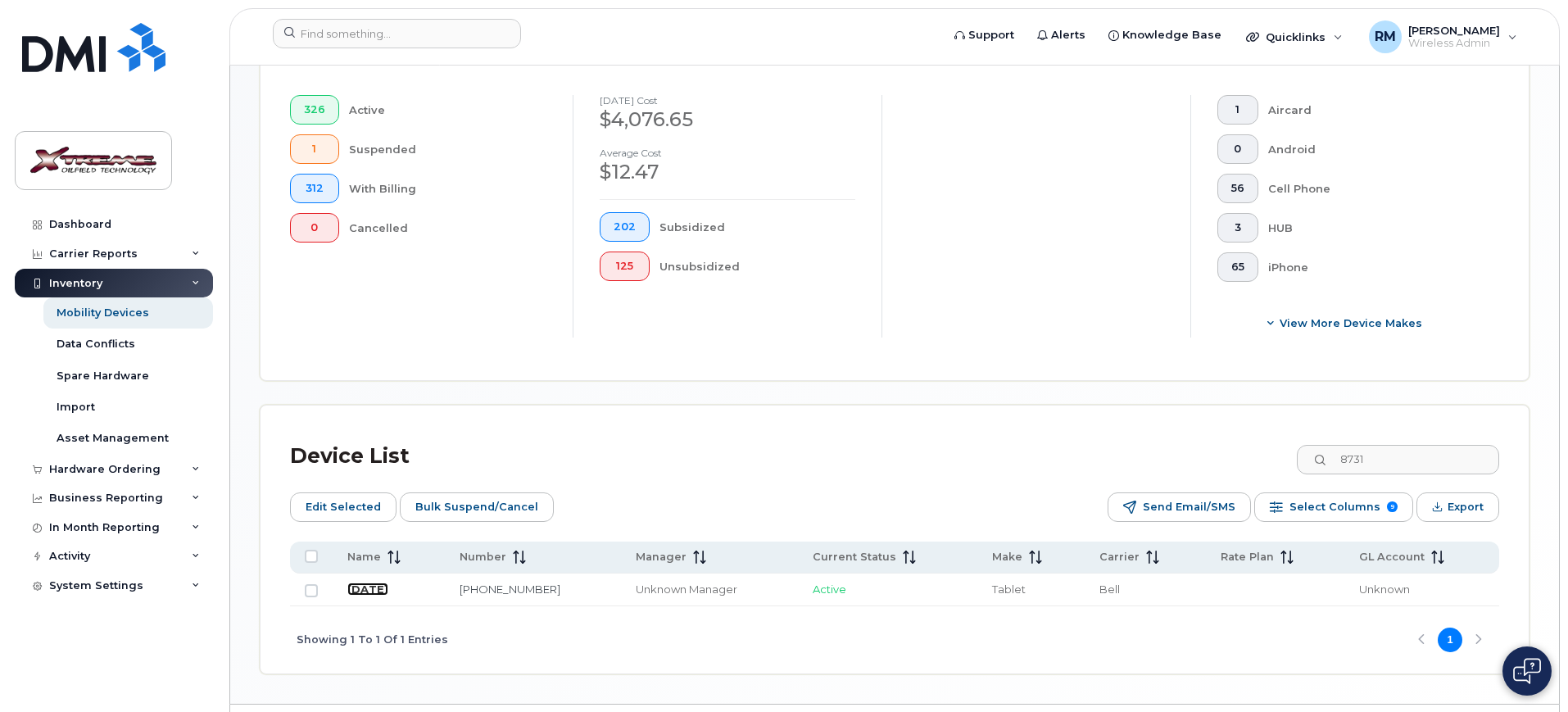
click at [357, 582] on link "July 1" at bounding box center [368, 588] width 41 height 13
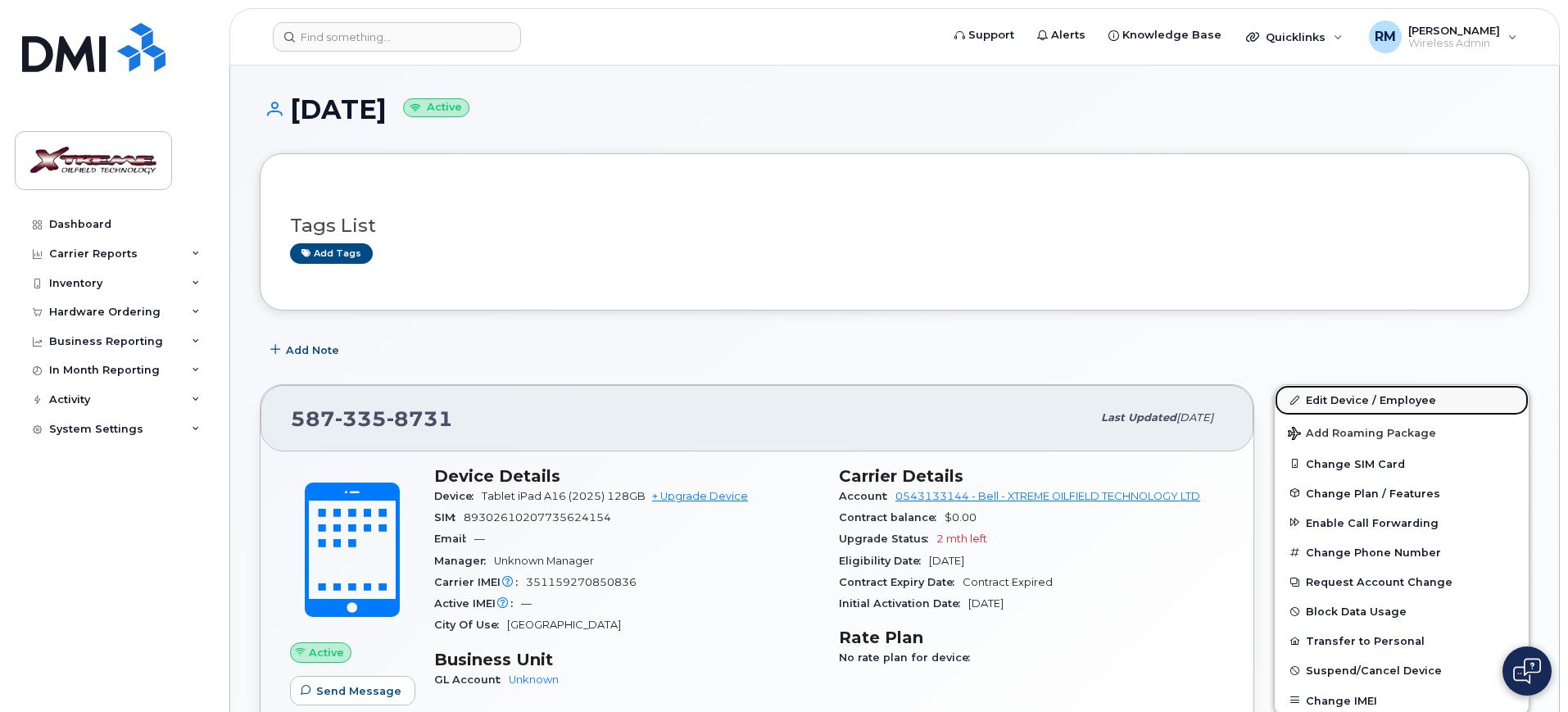
click at [1332, 398] on link "Edit Device / Employee" at bounding box center [1402, 399] width 254 height 29
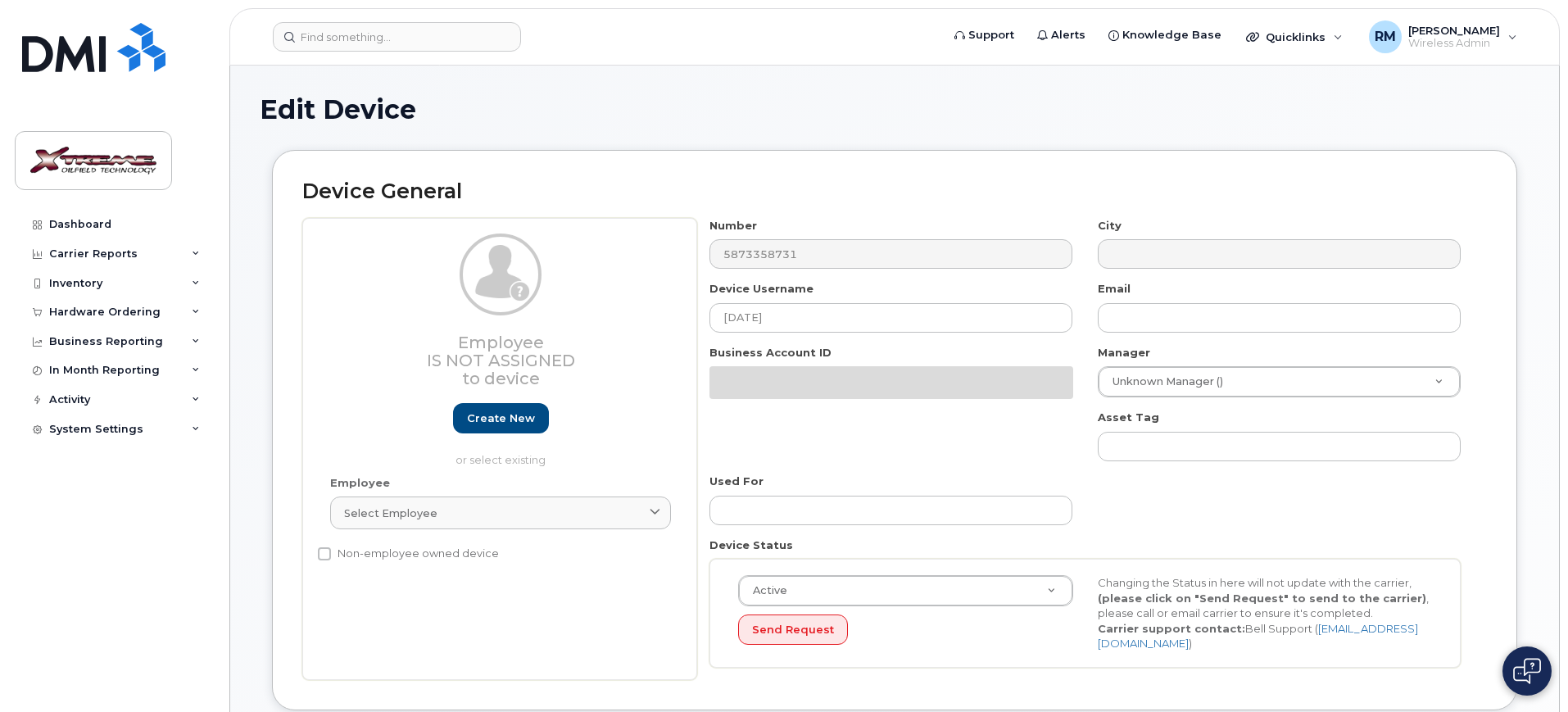
select select "4343095"
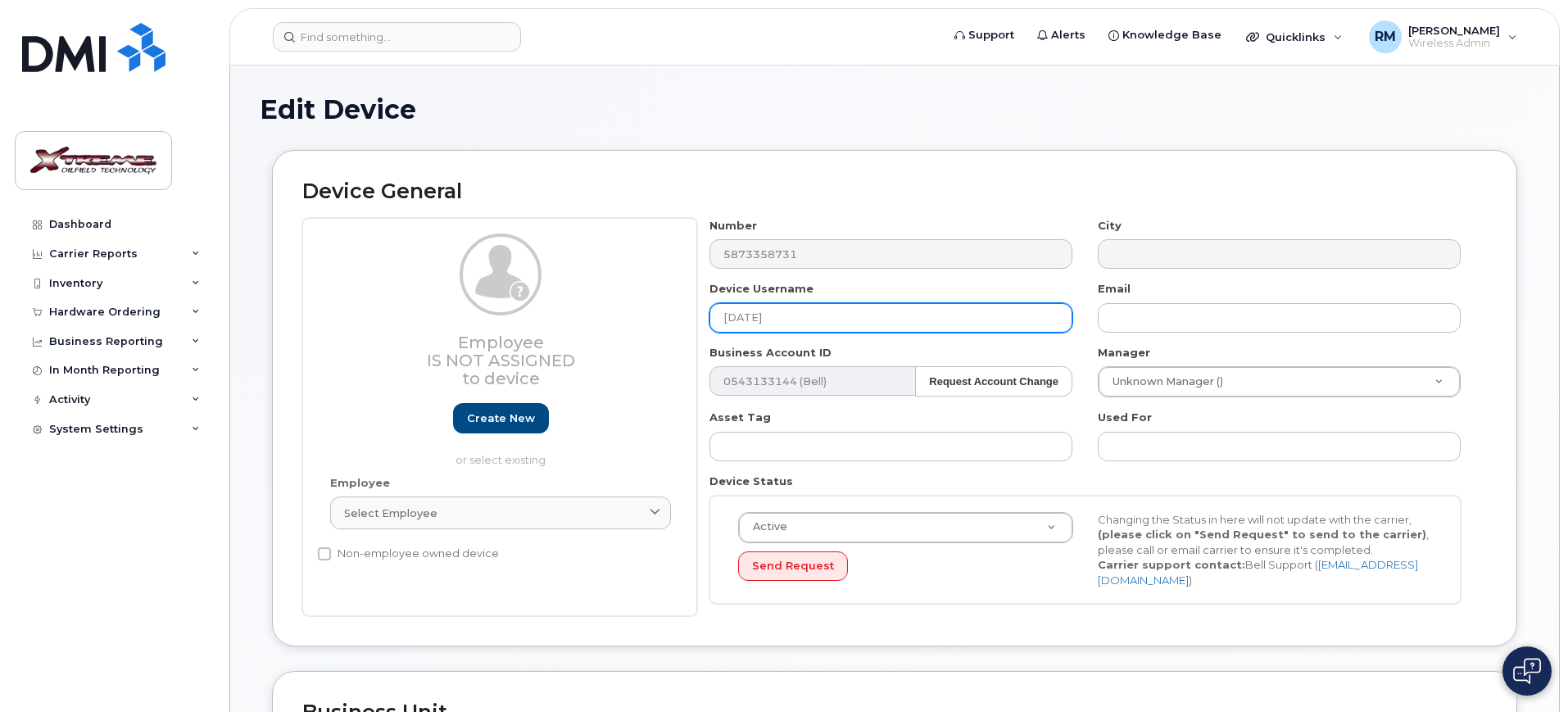
drag, startPoint x: 809, startPoint y: 310, endPoint x: 360, endPoint y: 314, distance: 449.0
click at [399, 314] on div "Employee Is not assigned to device Create new or select existing Employee Selec…" at bounding box center [894, 417] width 1184 height 398
type input "P"
type input "Sonia Pastor iPad"
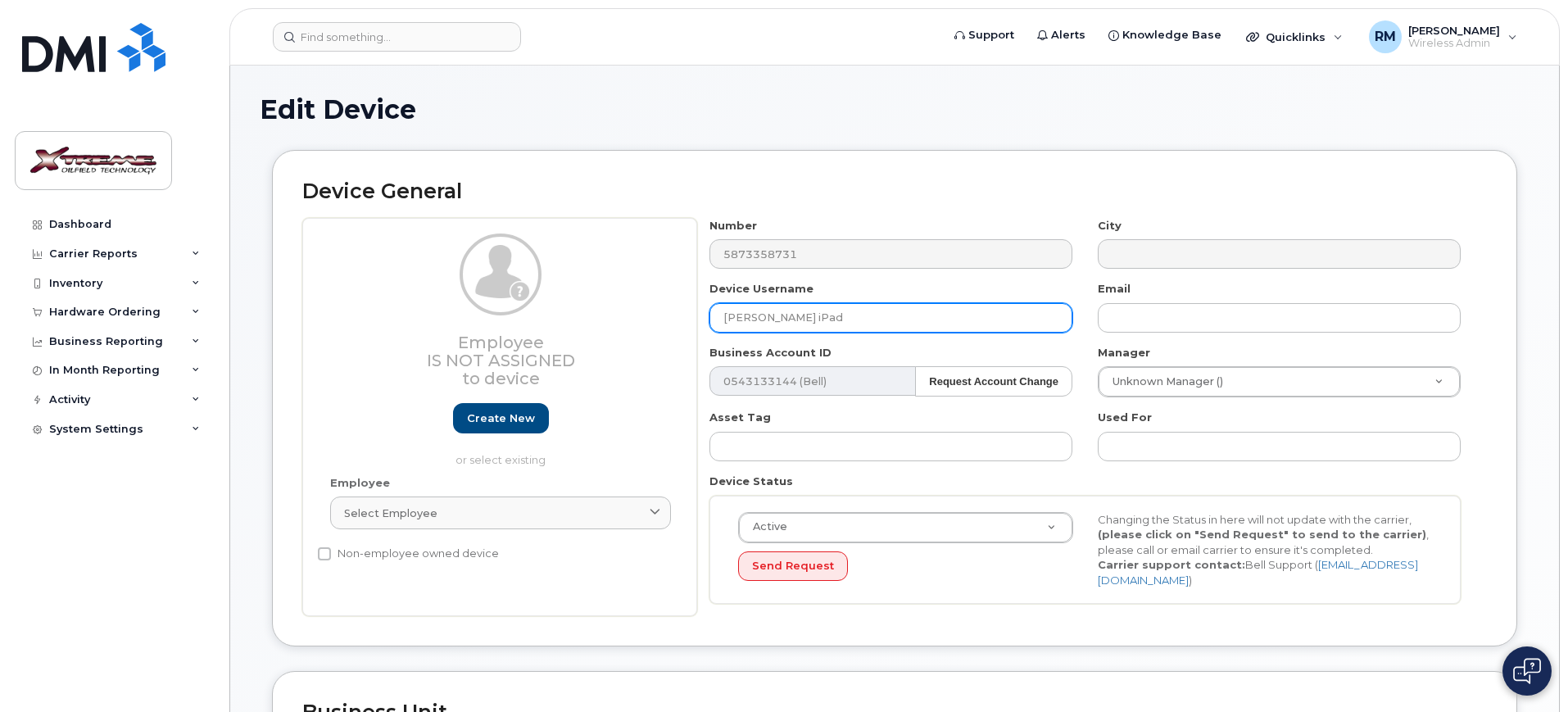
type input "Saving..."
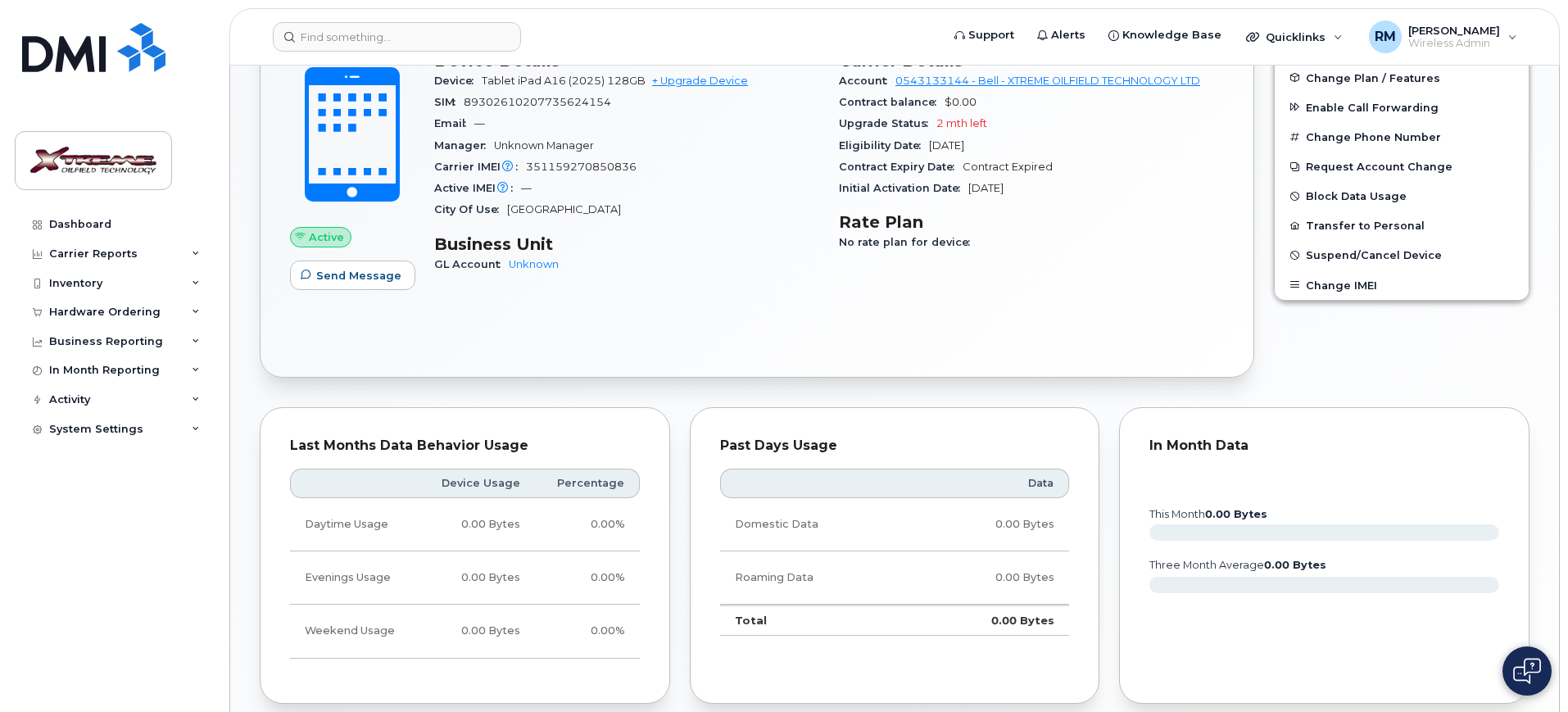
scroll to position [107, 0]
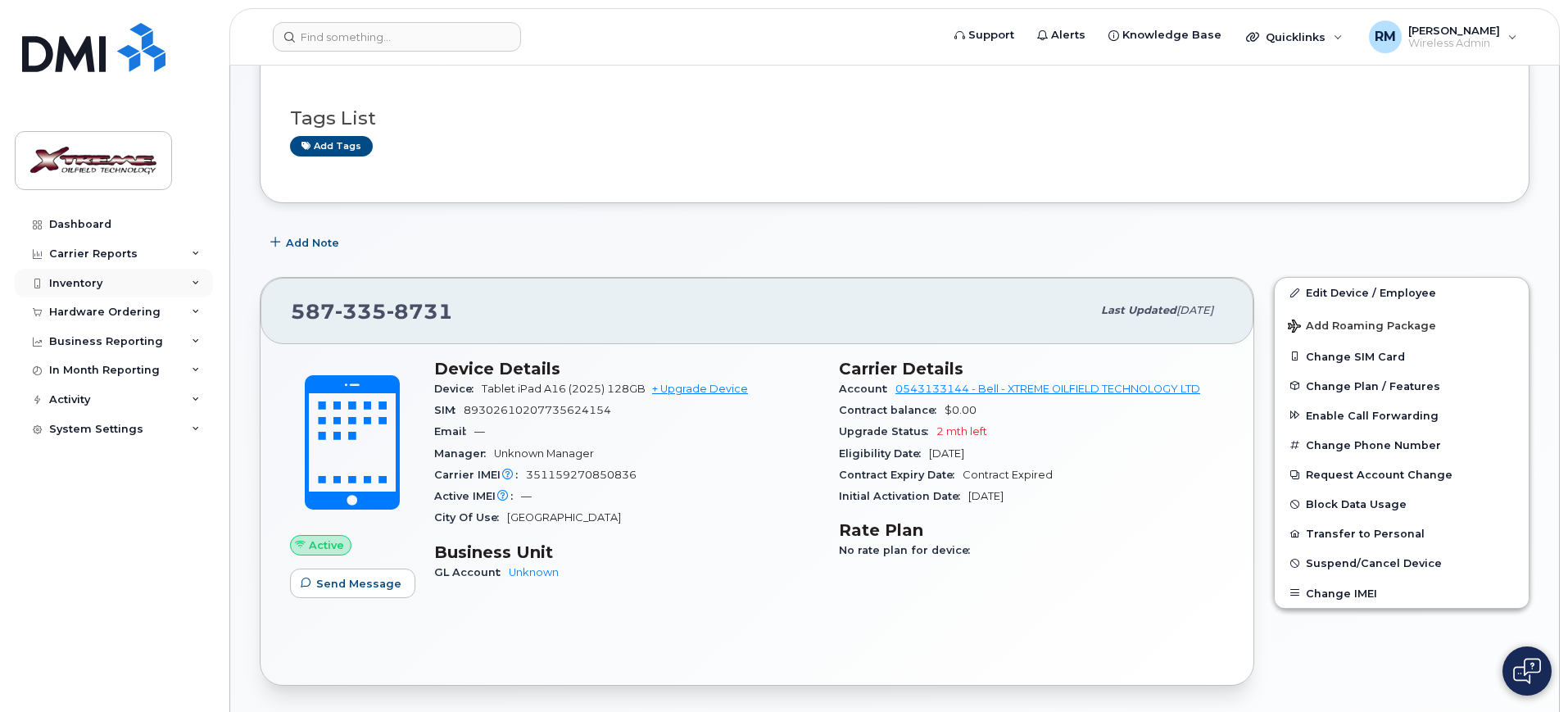
click at [99, 272] on div "Inventory" at bounding box center [113, 283] width 198 height 29
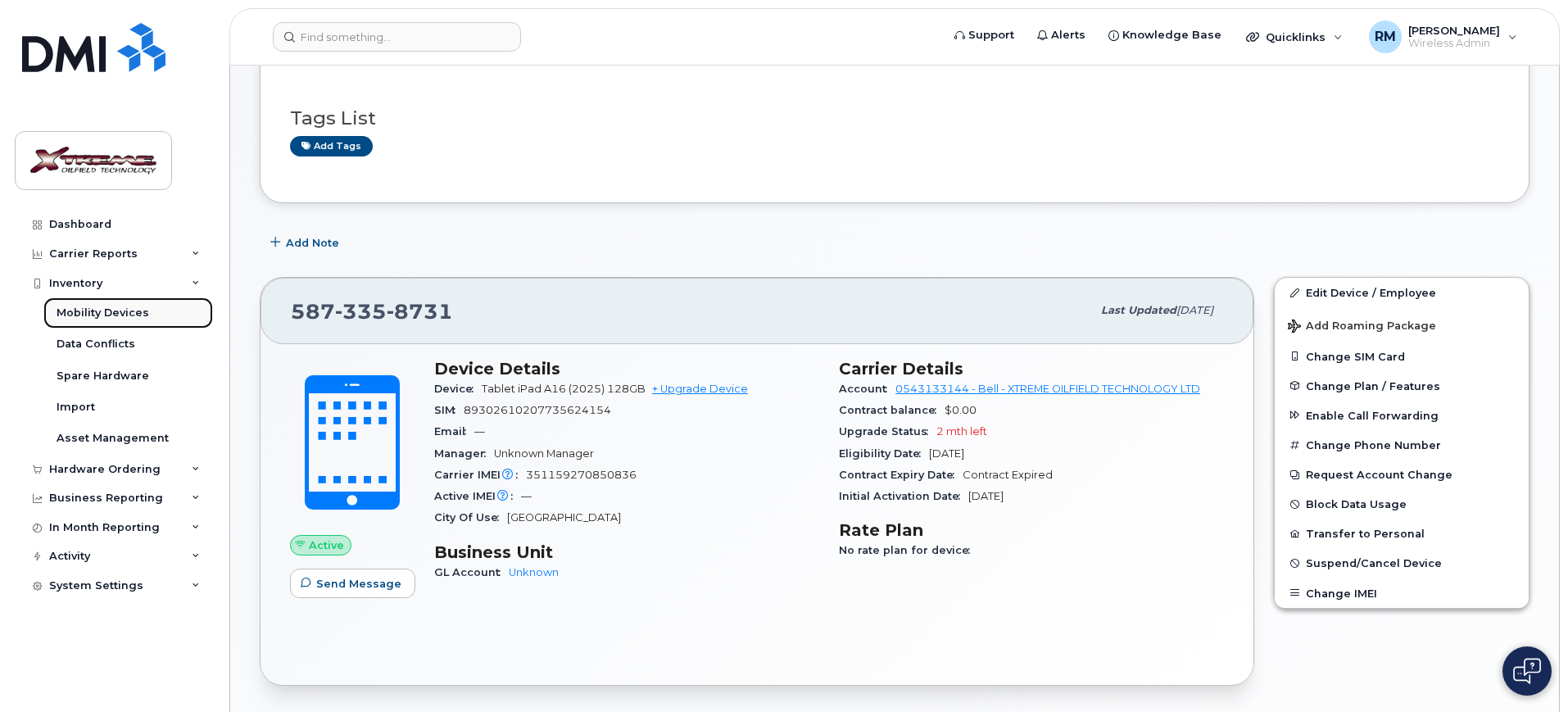
click at [114, 312] on div "Mobility Devices" at bounding box center [103, 313] width 93 height 15
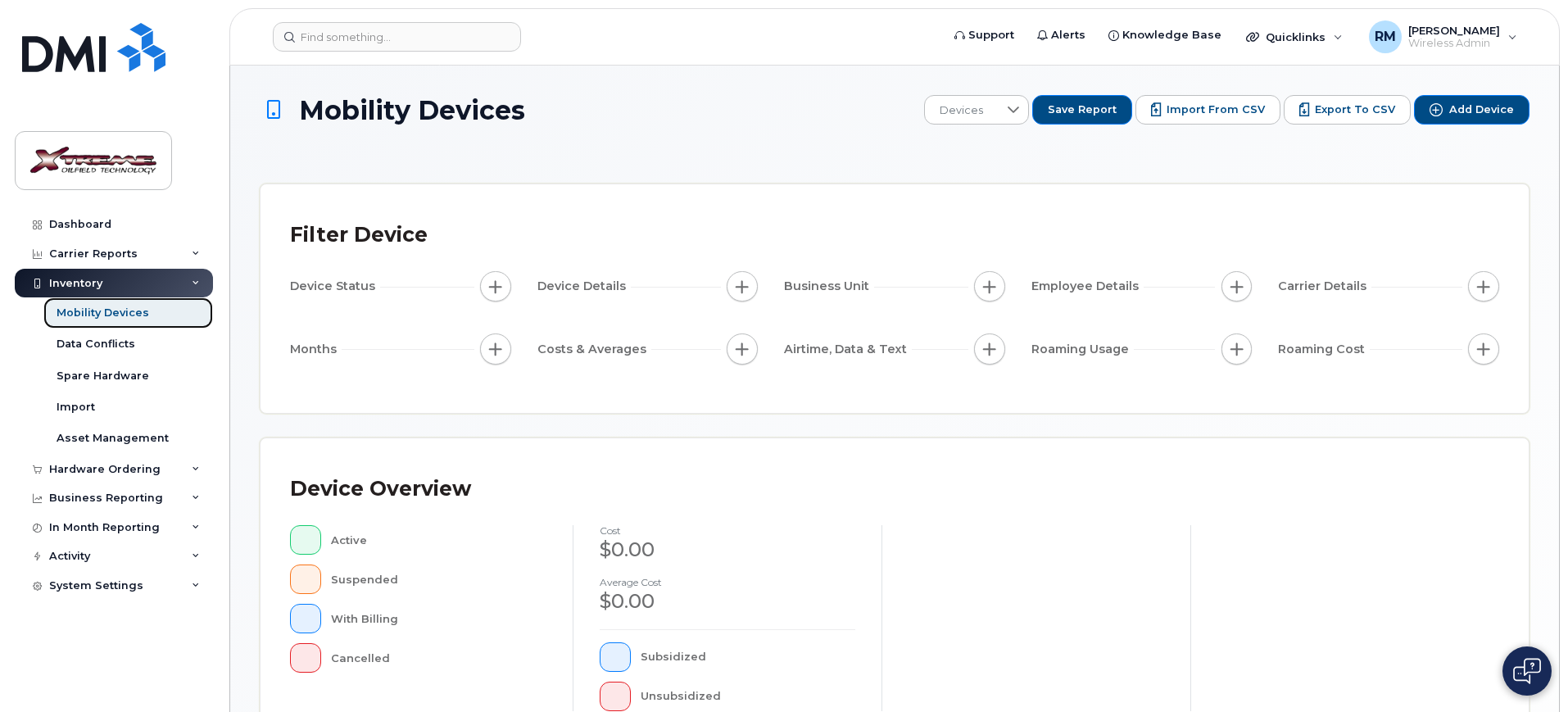
scroll to position [443, 0]
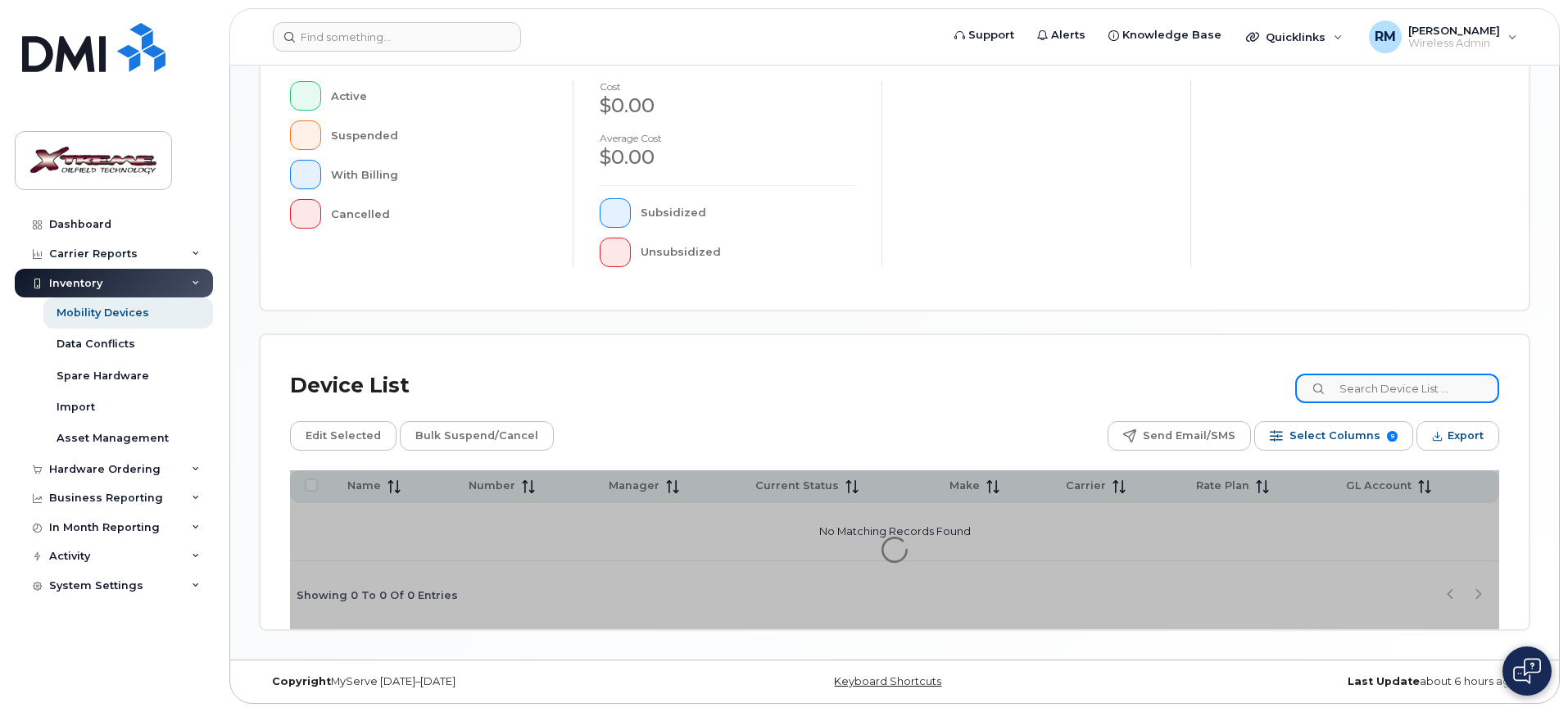
click at [1420, 393] on input at bounding box center [1397, 388] width 204 height 29
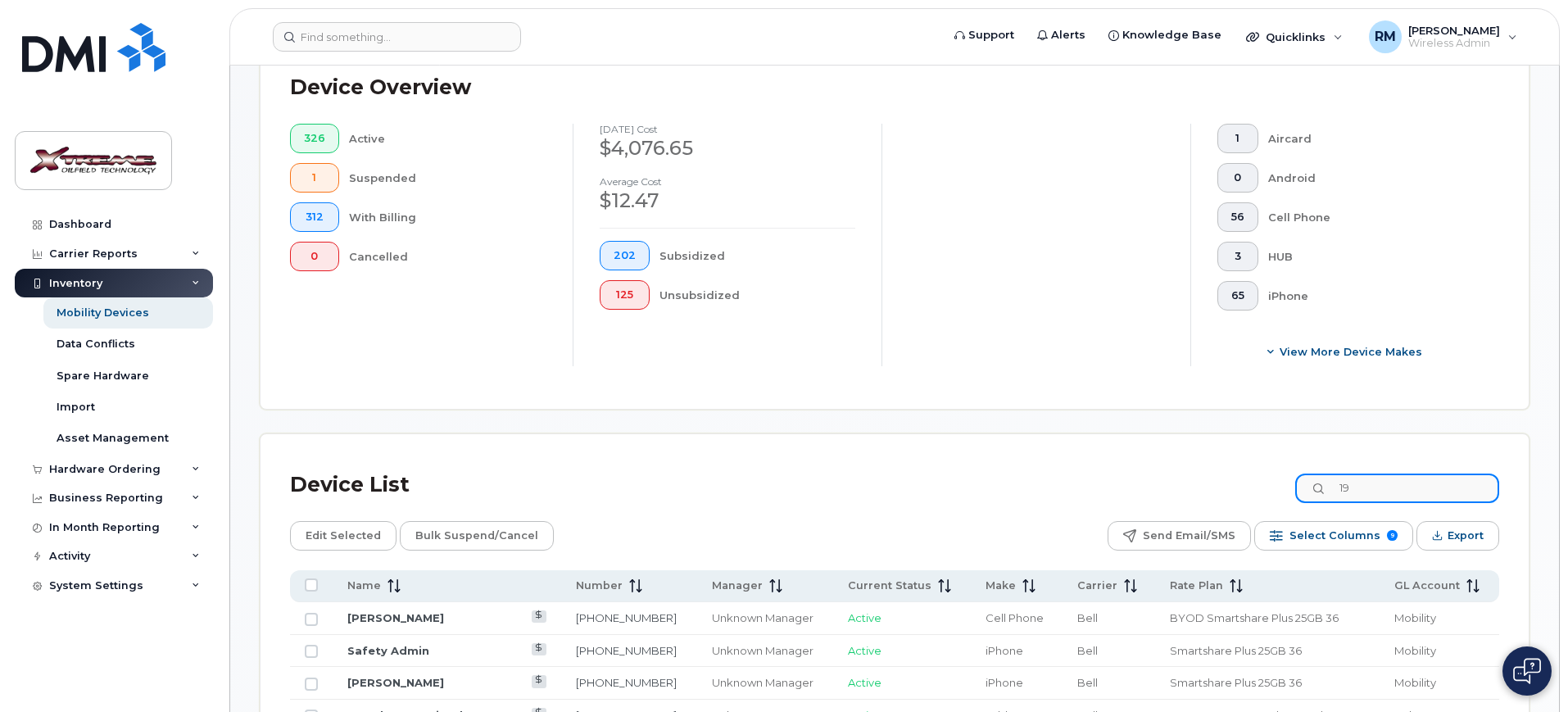
scroll to position [473, 0]
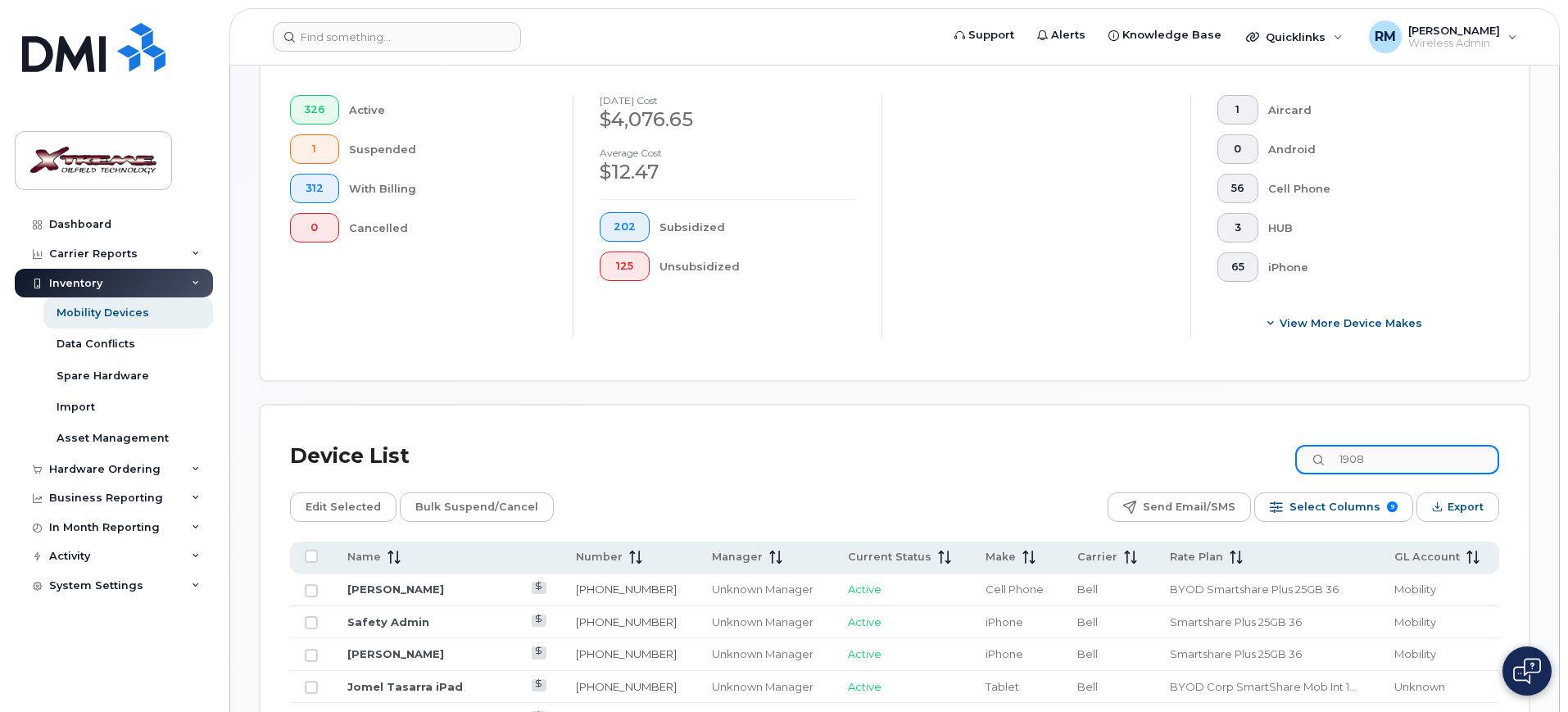
type input "1908"
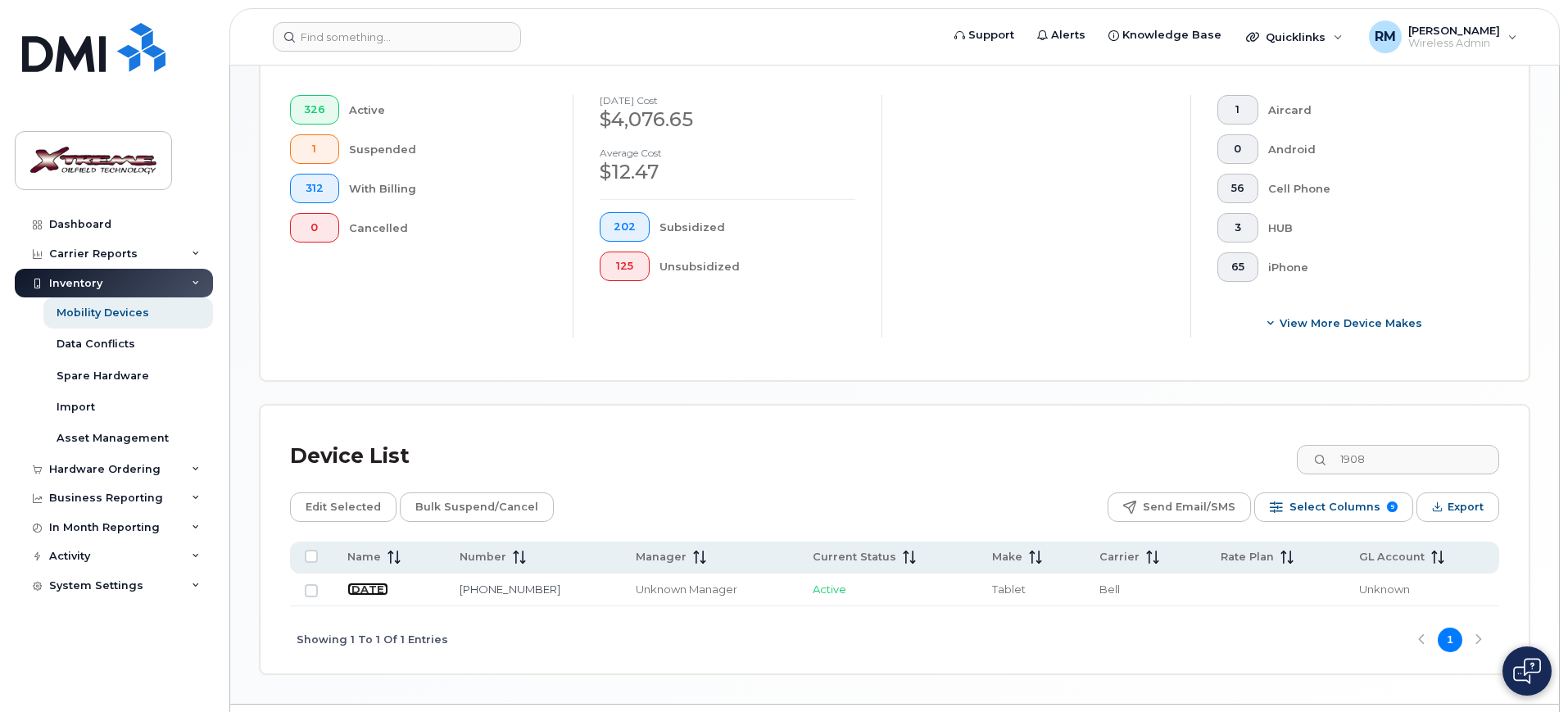
click at [371, 582] on link "July 4" at bounding box center [368, 588] width 41 height 13
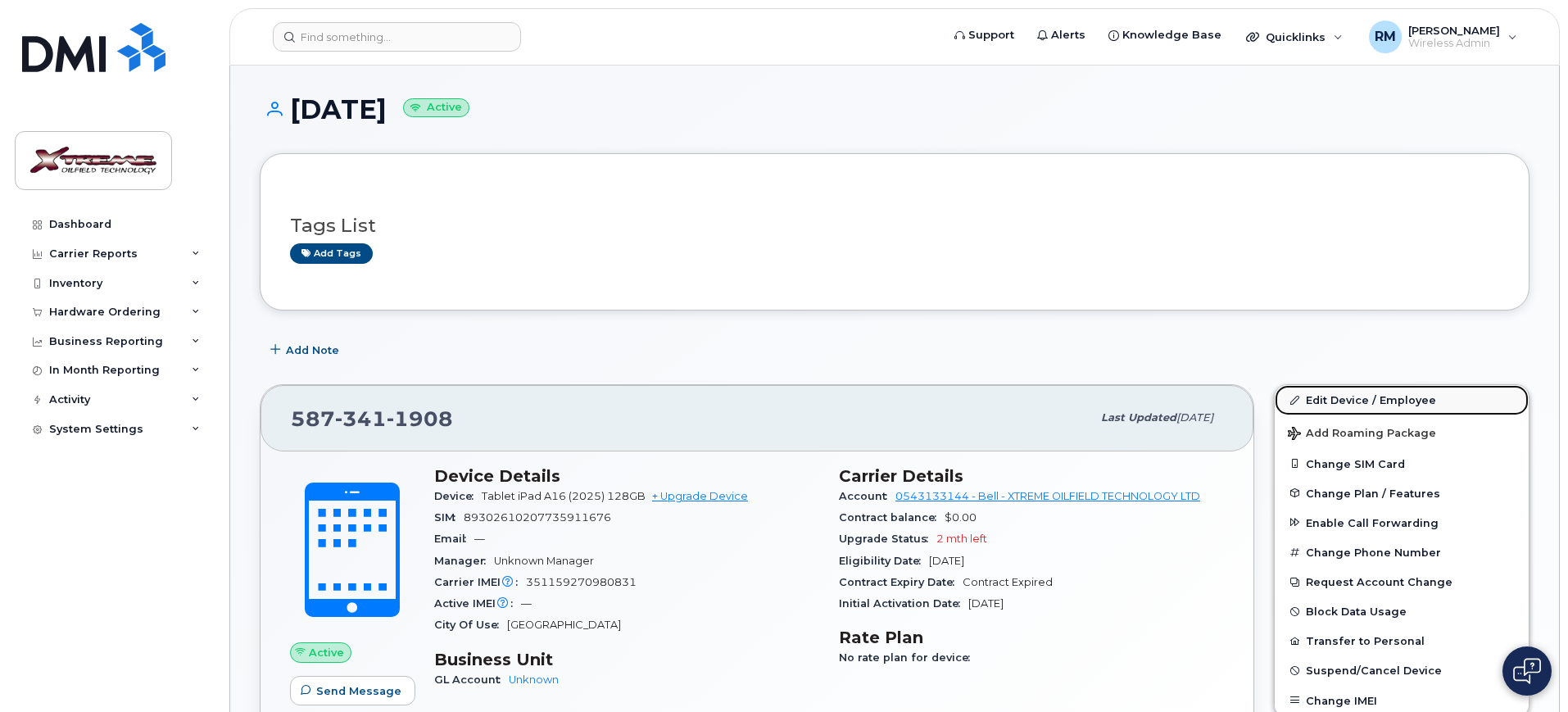
click at [1345, 401] on link "Edit Device / Employee" at bounding box center [1402, 399] width 254 height 29
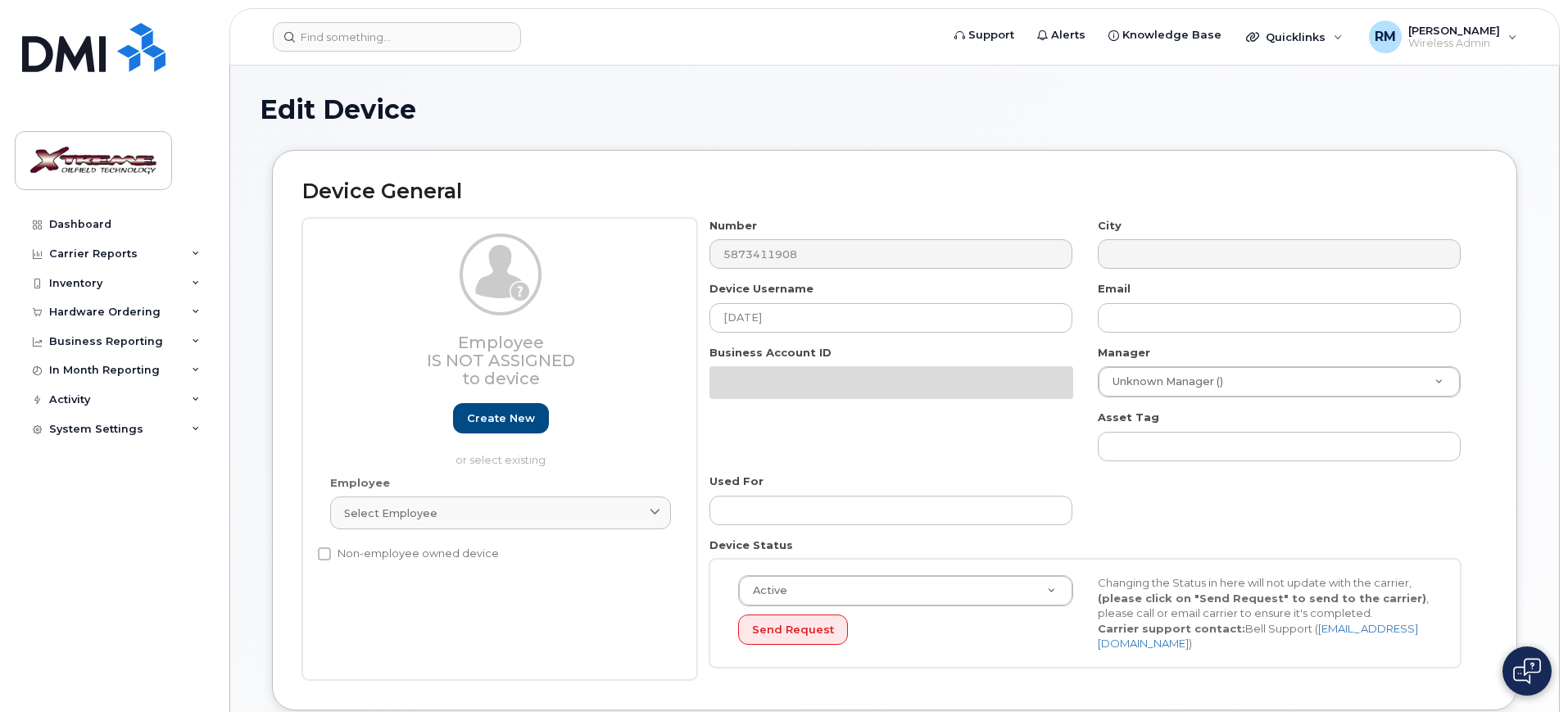
select select "4343095"
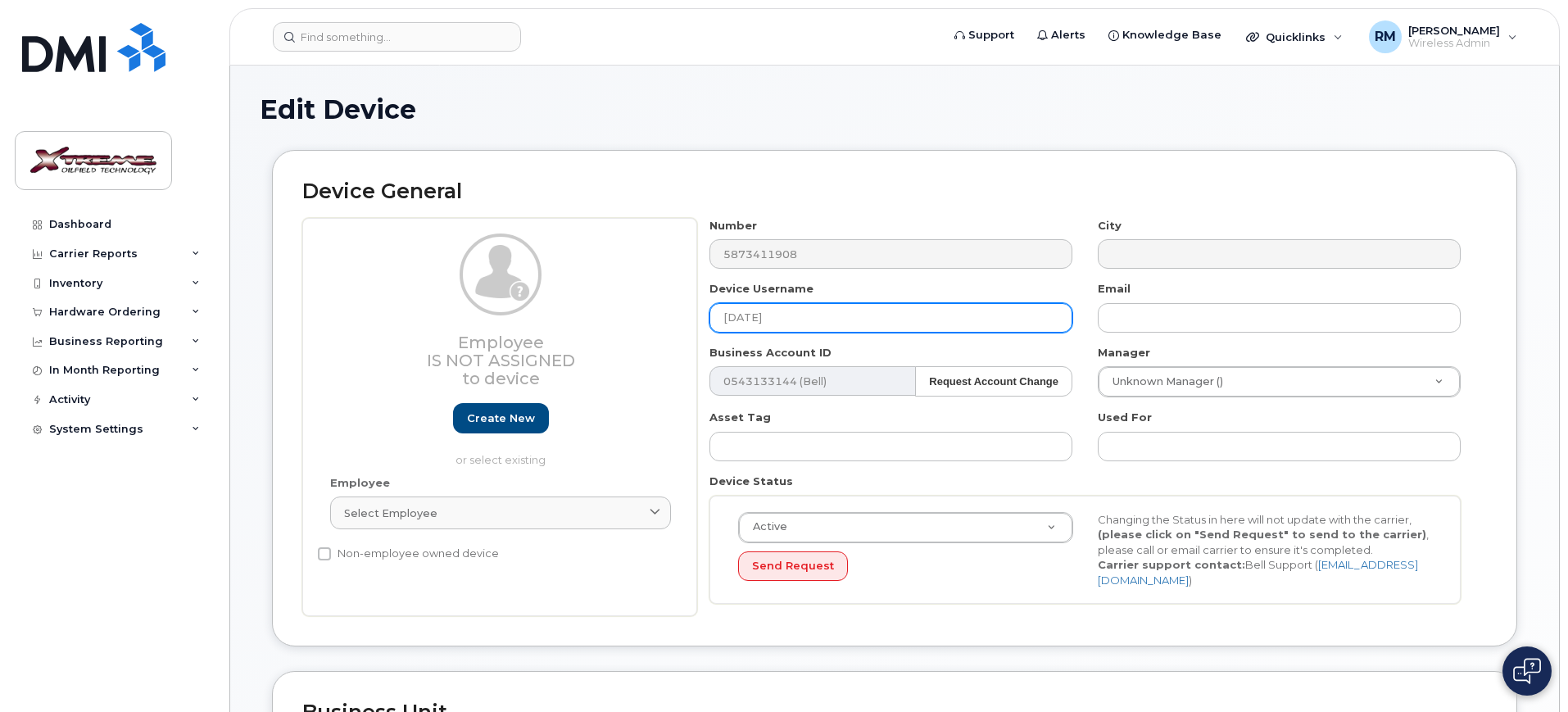
drag, startPoint x: 811, startPoint y: 322, endPoint x: 542, endPoint y: 318, distance: 269.0
click at [542, 318] on div "Employee Is not assigned to device Create new or select existing Employee Selec…" at bounding box center [894, 417] width 1184 height 398
type input "[PERSON_NAME] iPad"
type input "Saving..."
